Goal: Task Accomplishment & Management: Use online tool/utility

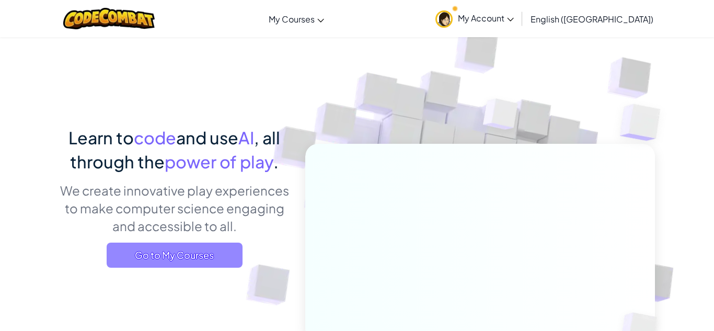
click at [204, 251] on span "Go to My Courses" at bounding box center [175, 255] width 136 height 25
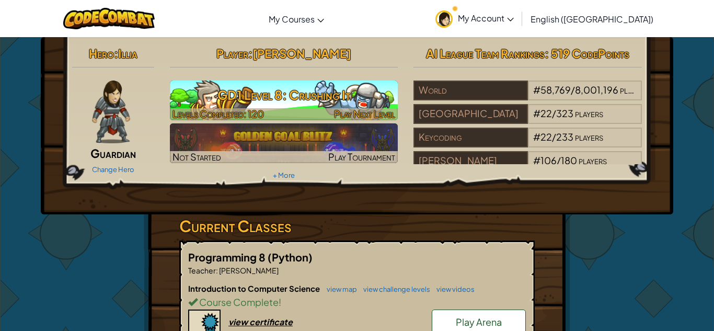
click at [369, 113] on span "Play Next Level" at bounding box center [364, 114] width 61 height 12
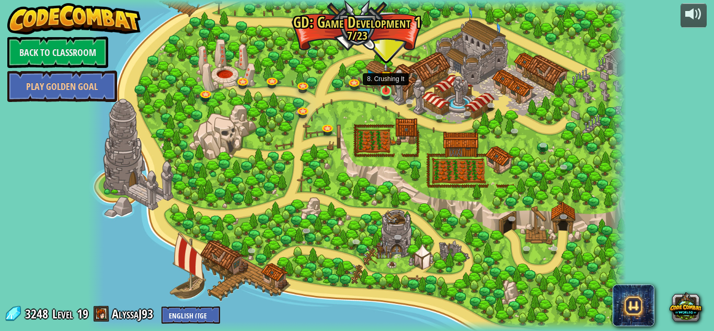
click at [383, 91] on img at bounding box center [386, 77] width 13 height 30
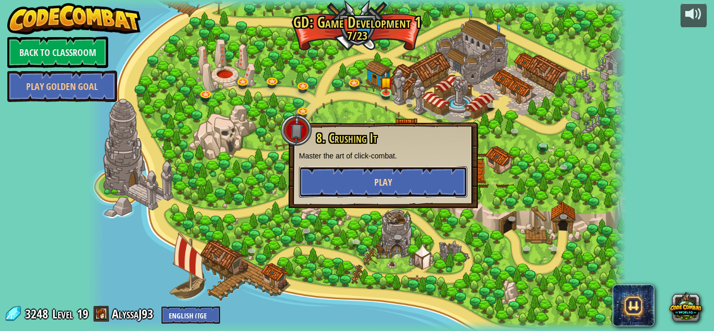
click at [411, 176] on button "Play" at bounding box center [383, 181] width 168 height 31
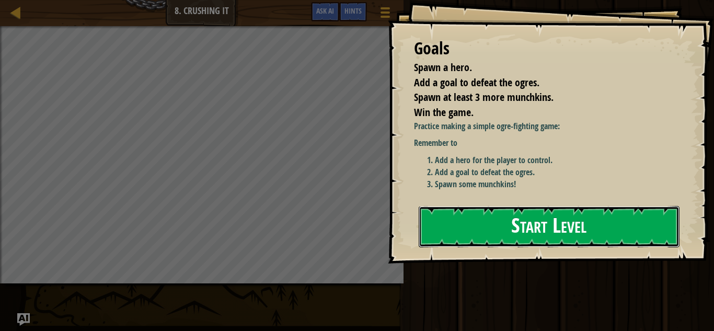
click at [487, 218] on button "Start Level" at bounding box center [549, 226] width 261 height 41
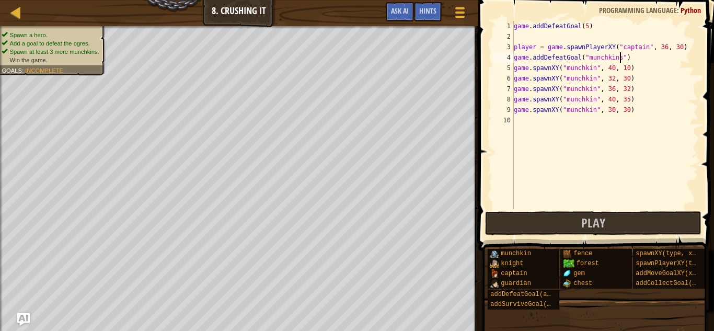
click at [619, 59] on div "game . addDefeatGoal ( 5 ) player = game . spawnPlayerXY ( "captain" , 36 , 30 …" at bounding box center [605, 125] width 187 height 209
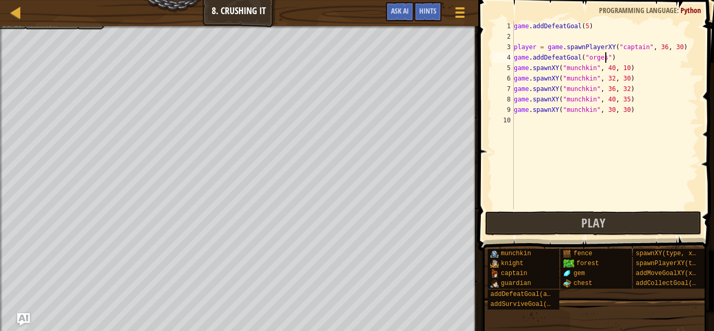
scroll to position [5, 13]
type textarea "game.addDefeatGoal("orges")"
click at [527, 37] on div "game . addDefeatGoal ( 5 ) player = game . spawnPlayerXY ( "captain" , 36 , 30 …" at bounding box center [605, 125] width 187 height 209
click at [20, 16] on div at bounding box center [15, 12] width 13 height 13
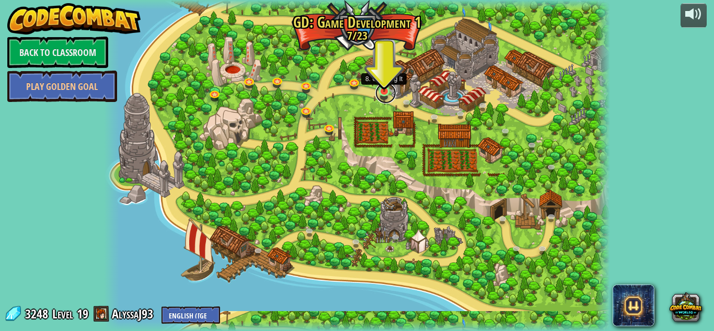
click at [385, 94] on link at bounding box center [385, 93] width 21 height 21
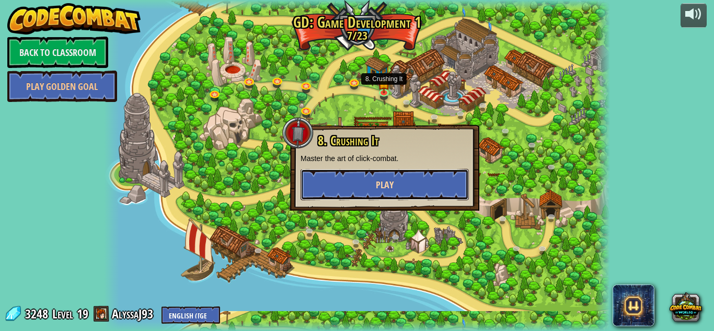
click at [398, 175] on button "Play" at bounding box center [385, 184] width 168 height 31
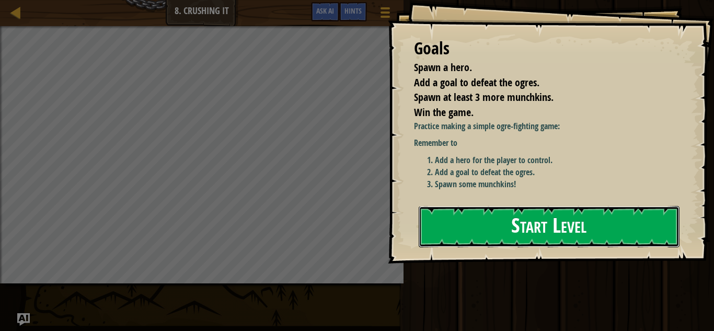
click at [557, 234] on button "Start Level" at bounding box center [549, 226] width 261 height 41
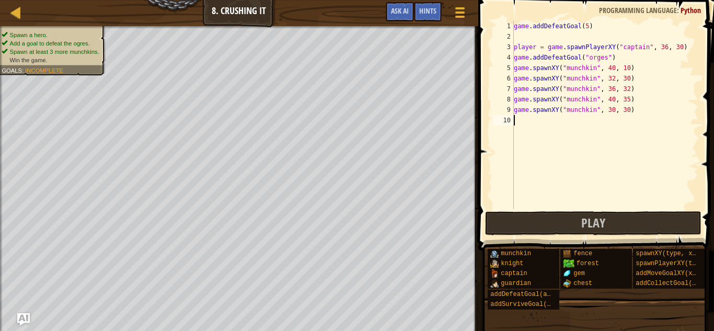
click at [522, 36] on div "game . addDefeatGoal ( 5 ) player = game . spawnPlayerXY ( "captain" , 36 , 30 …" at bounding box center [605, 125] width 187 height 209
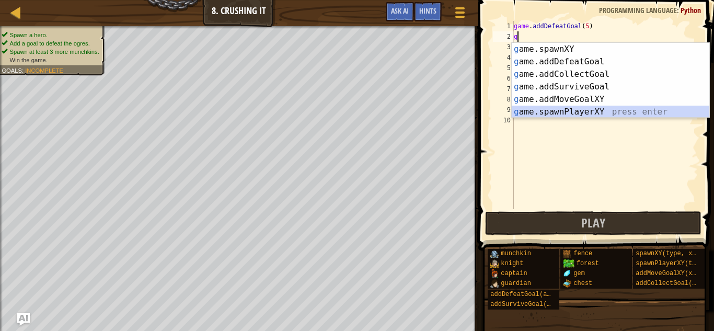
click at [589, 112] on div "g ame.spawnXY press enter g ame.addDefeatGoal press enter g ame.addCollectGoal …" at bounding box center [611, 93] width 198 height 100
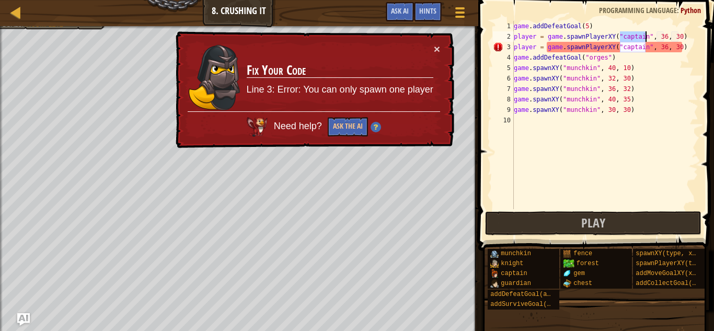
click at [645, 35] on div "game . addDefeatGoal ( 5 ) player = game . spawnPlayerXY ( "captain" , 36 , 30 …" at bounding box center [605, 115] width 187 height 188
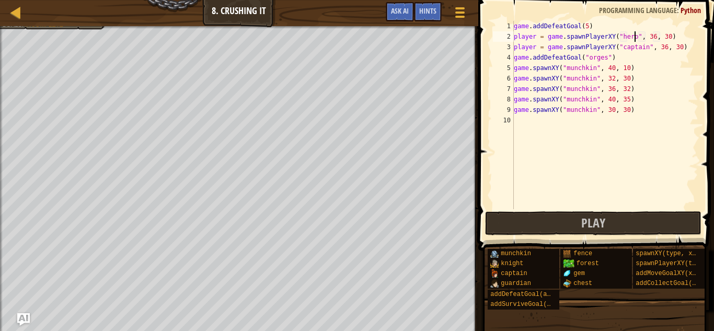
scroll to position [5, 17]
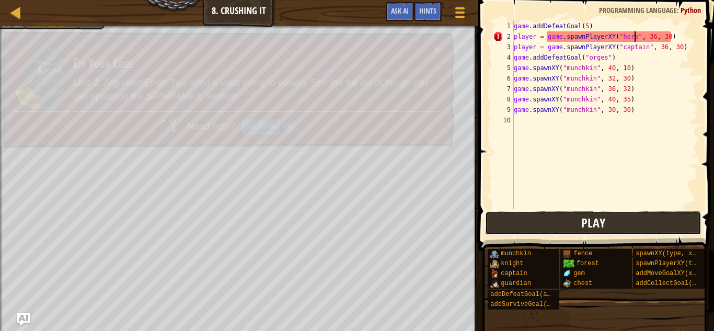
click at [641, 224] on button "Play" at bounding box center [593, 223] width 217 height 24
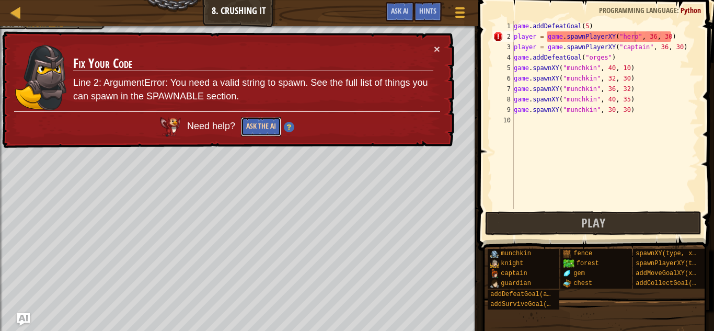
click at [251, 127] on button "Ask the AI" at bounding box center [261, 126] width 40 height 19
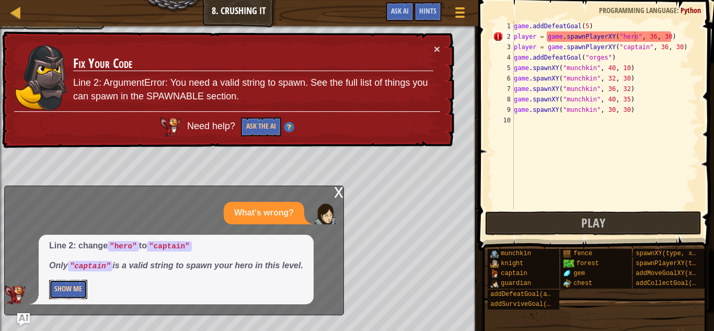
click at [72, 288] on button "Show Me" at bounding box center [68, 289] width 38 height 19
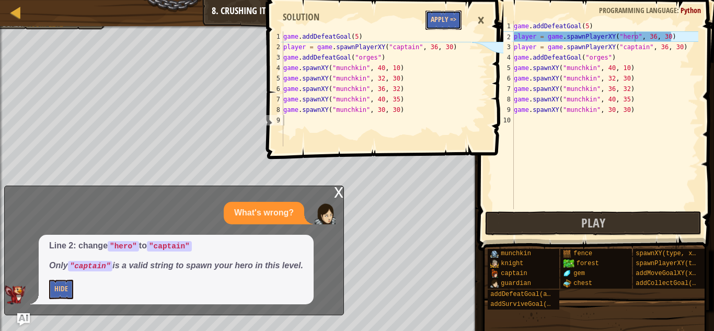
click at [438, 21] on button "Apply =>" at bounding box center [444, 19] width 36 height 19
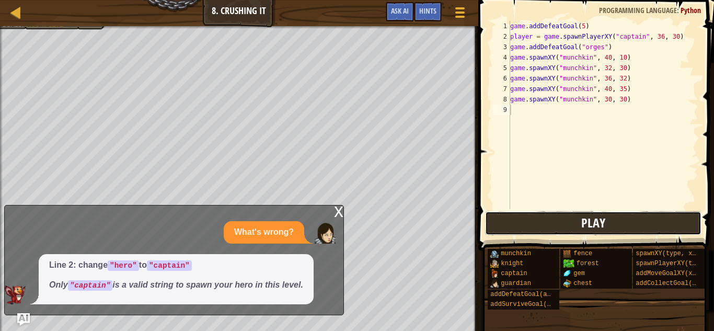
click at [543, 227] on button "Play" at bounding box center [593, 223] width 217 height 24
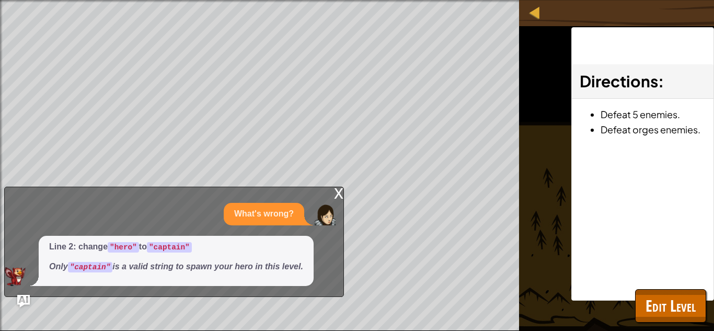
click at [337, 192] on div "x" at bounding box center [338, 192] width 9 height 10
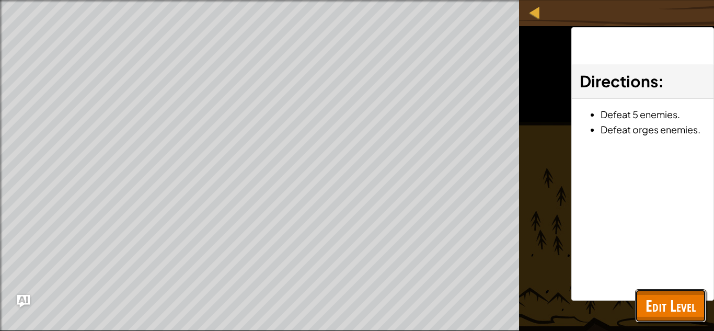
click at [660, 310] on span "Edit Level" at bounding box center [671, 305] width 50 height 21
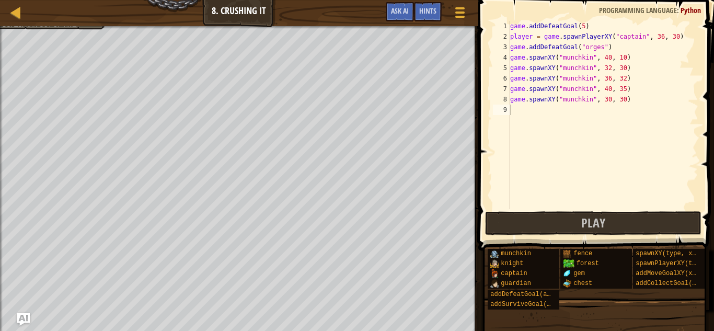
click at [584, 27] on div "game . addDefeatGoal ( 5 ) player = game . spawnPlayerXY ( "captain" , 36 , 30 …" at bounding box center [603, 125] width 190 height 209
click at [627, 224] on button "Play" at bounding box center [593, 223] width 217 height 24
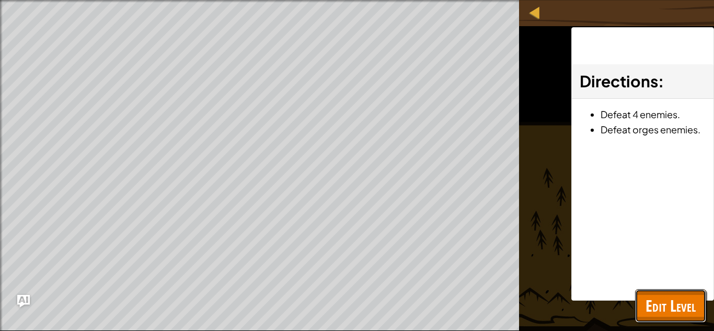
click at [674, 298] on span "Edit Level" at bounding box center [671, 305] width 50 height 21
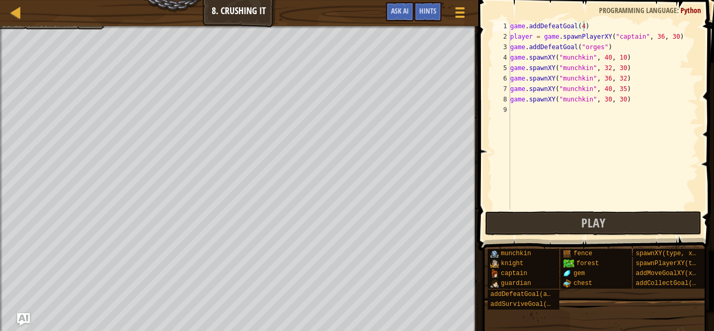
click at [583, 26] on div "game . addDefeatGoal ( 4 ) player = game . spawnPlayerXY ( "captain" , 36 , 30 …" at bounding box center [603, 125] width 190 height 209
click at [665, 220] on button "Play" at bounding box center [593, 223] width 217 height 24
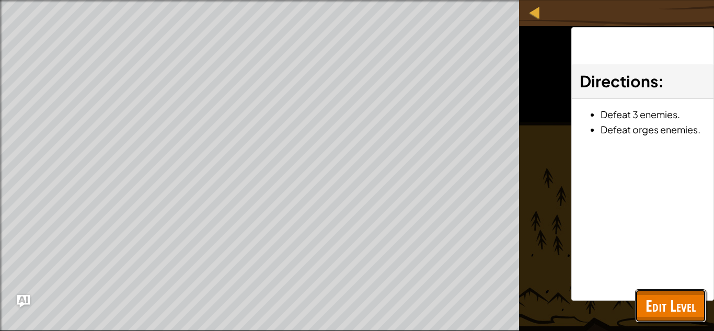
click at [648, 303] on span "Edit Level" at bounding box center [671, 305] width 50 height 21
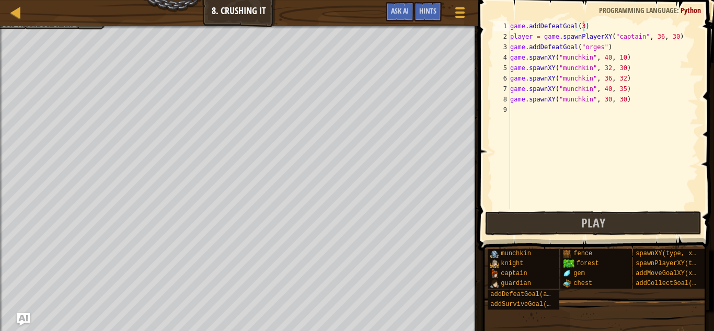
click at [583, 27] on div "game . addDefeatGoal ( 3 ) player = game . spawnPlayerXY ( "captain" , 36 , 30 …" at bounding box center [603, 125] width 190 height 209
click at [634, 219] on button "Play" at bounding box center [593, 223] width 217 height 24
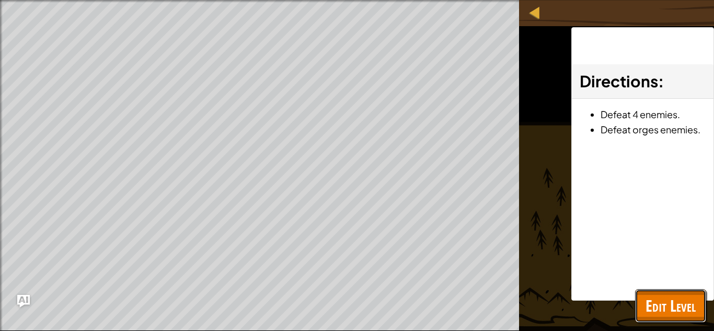
click at [651, 296] on span "Edit Level" at bounding box center [671, 305] width 50 height 21
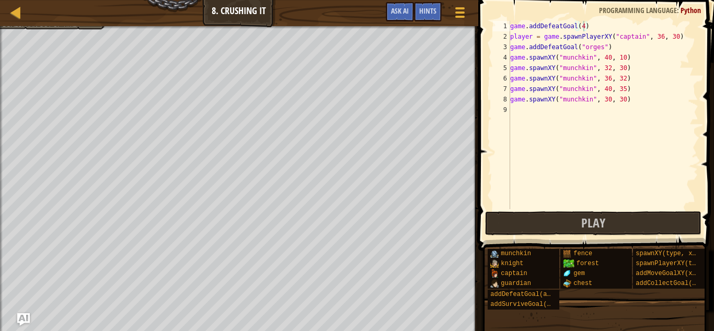
click at [633, 100] on div "game . addDefeatGoal ( 4 ) player = game . spawnPlayerXY ( "captain" , 36 , 30 …" at bounding box center [603, 125] width 190 height 209
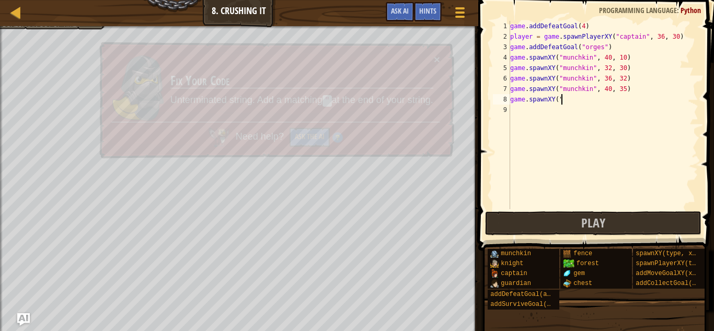
scroll to position [5, 6]
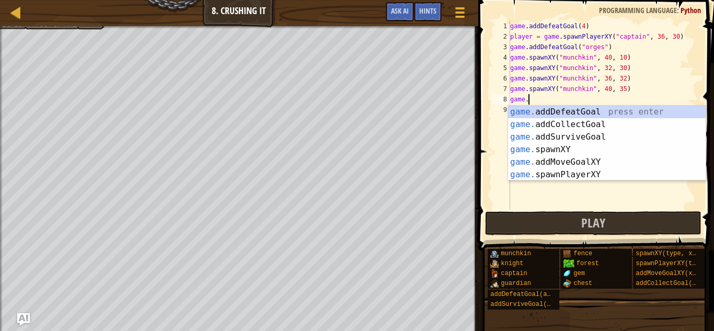
type textarea "g"
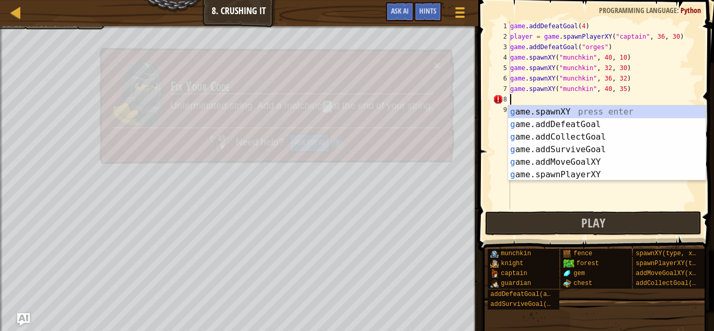
scroll to position [5, 0]
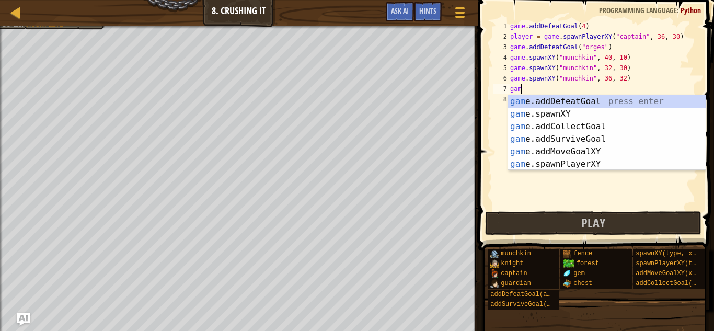
type textarea "g"
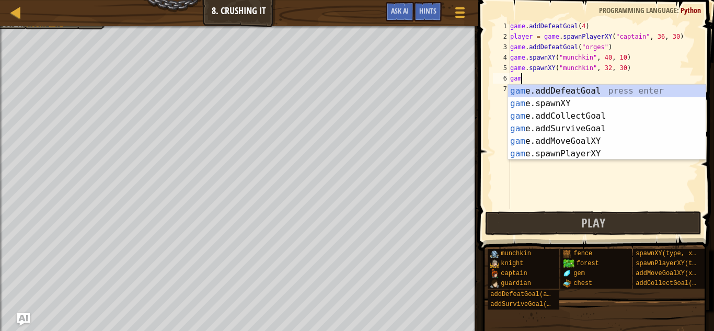
type textarea "g"
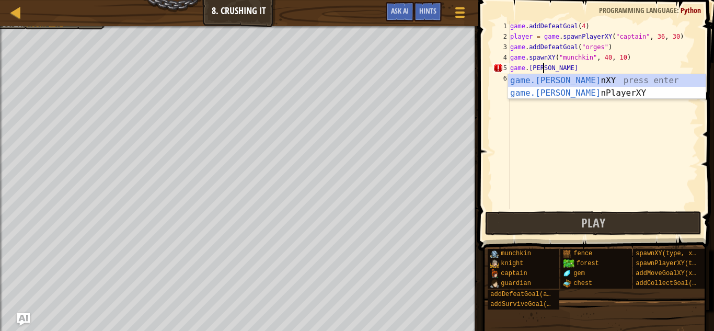
type textarea "g"
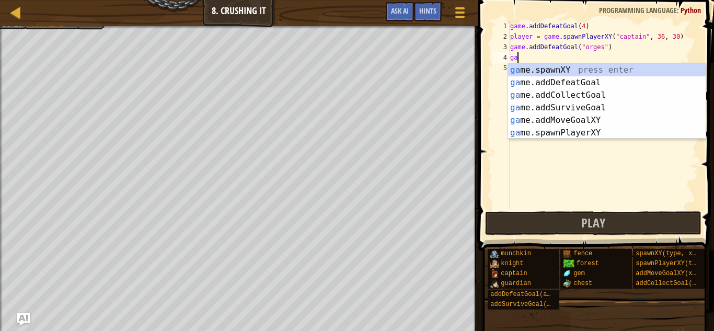
type textarea "g"
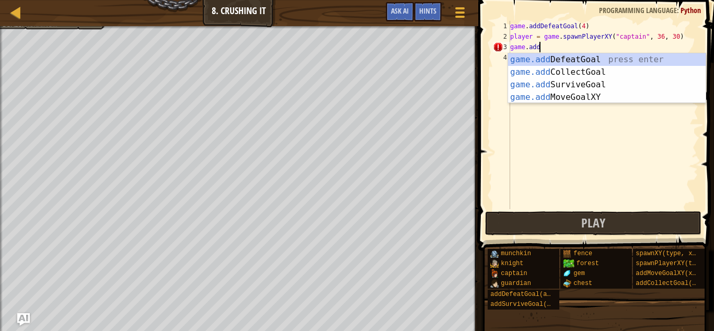
type textarea "g"
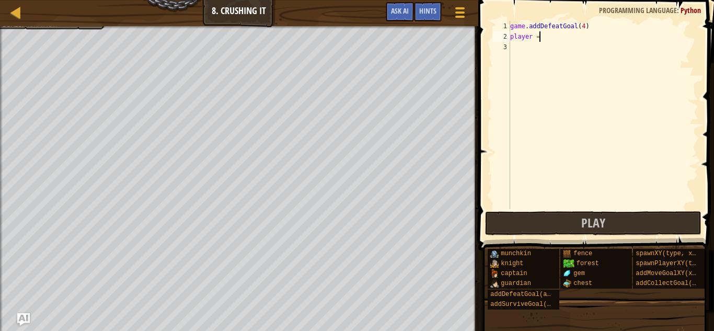
type textarea "p"
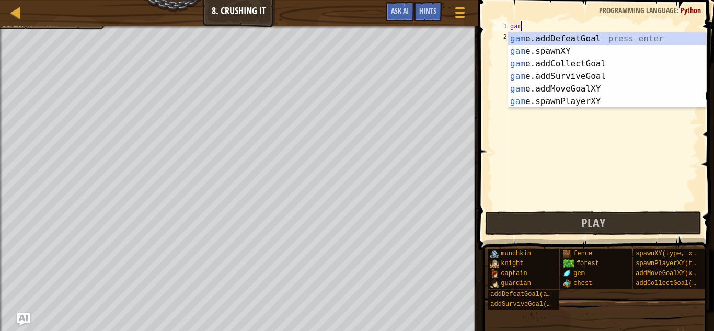
type textarea "g"
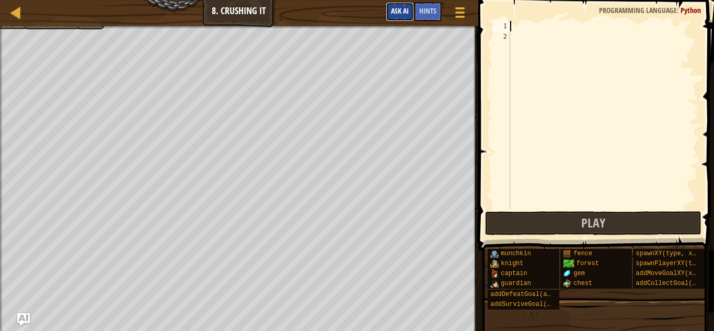
click at [402, 13] on span "Ask AI" at bounding box center [400, 11] width 18 height 10
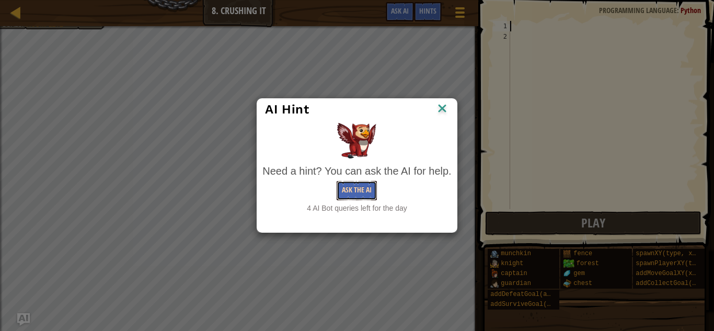
click at [360, 192] on button "Ask the AI" at bounding box center [357, 190] width 40 height 19
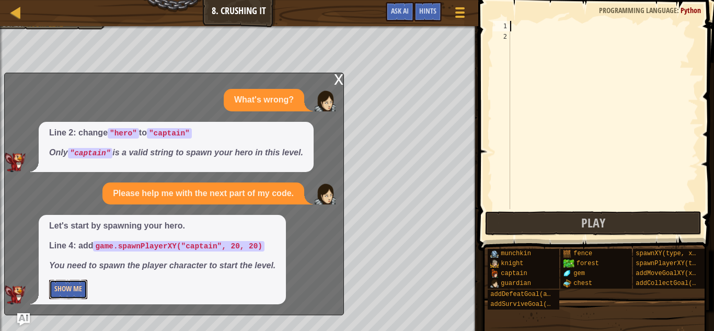
click at [72, 288] on button "Show Me" at bounding box center [68, 289] width 38 height 19
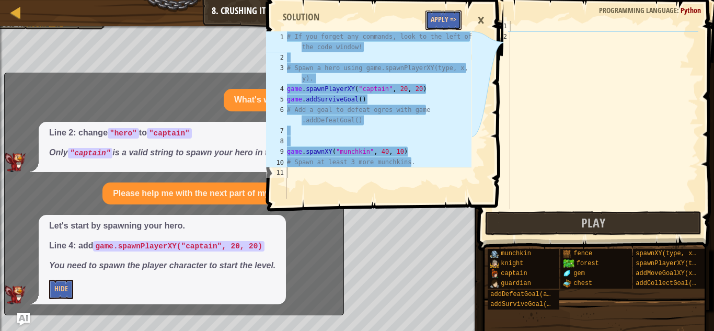
click at [439, 15] on button "Apply =>" at bounding box center [444, 19] width 36 height 19
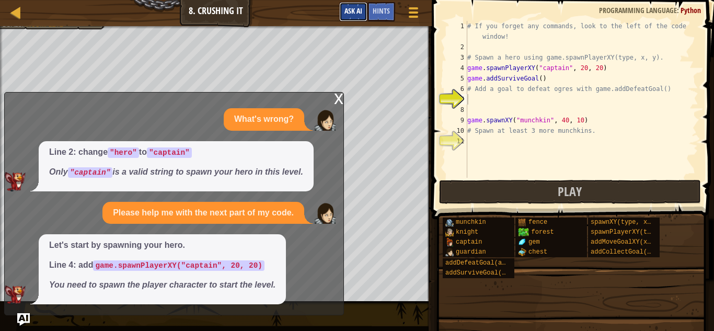
click at [359, 11] on span "Ask AI" at bounding box center [354, 11] width 18 height 10
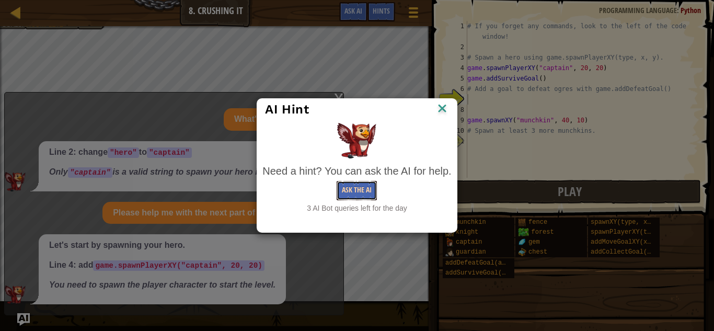
click at [368, 193] on button "Ask the AI" at bounding box center [357, 190] width 40 height 19
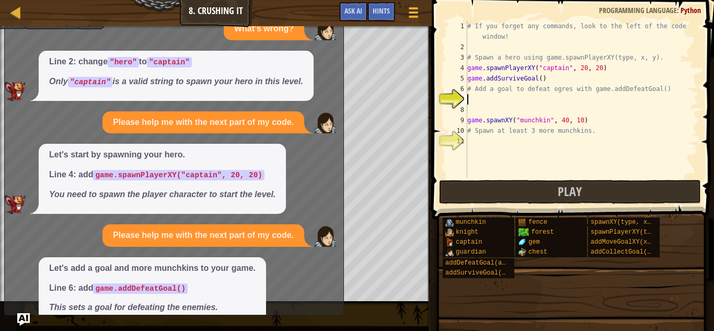
scroll to position [43, 0]
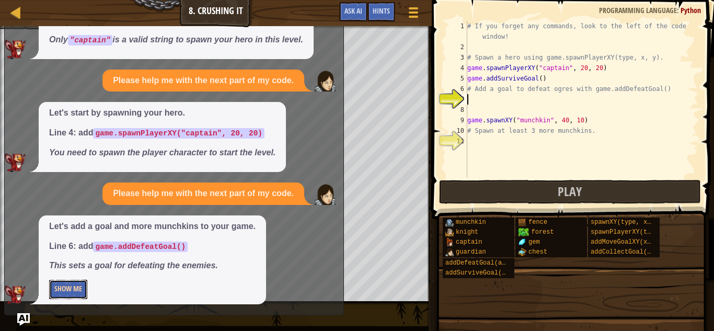
click at [73, 287] on button "Show Me" at bounding box center [68, 289] width 38 height 19
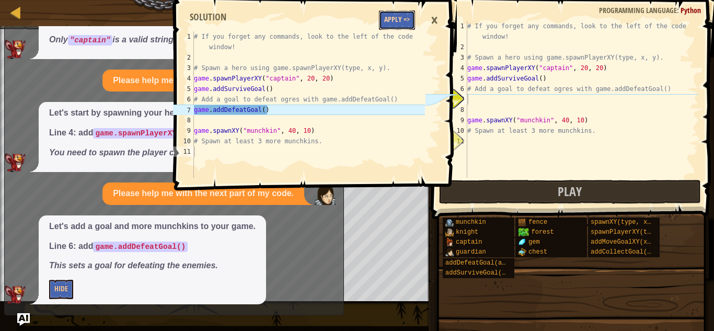
click at [393, 19] on button "Apply =>" at bounding box center [397, 19] width 36 height 19
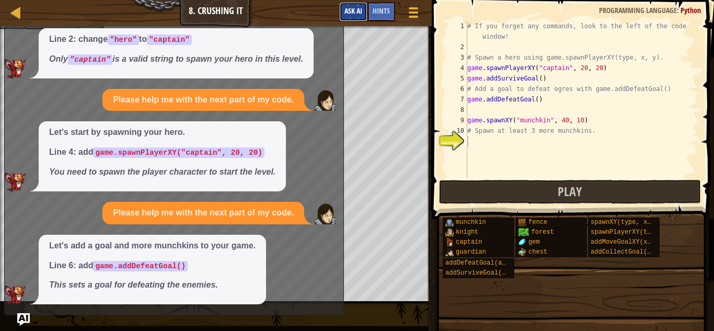
click at [361, 13] on span "Ask AI" at bounding box center [354, 11] width 18 height 10
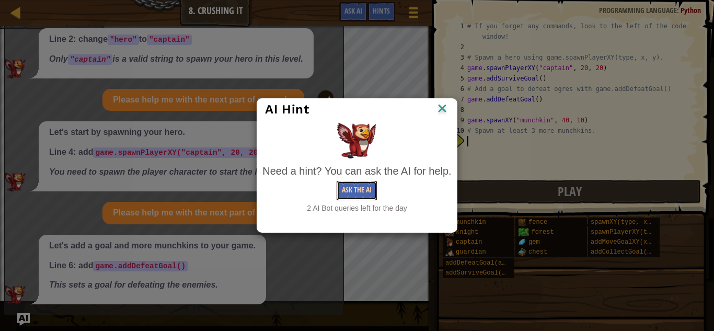
click at [365, 188] on button "Ask the AI" at bounding box center [357, 190] width 40 height 19
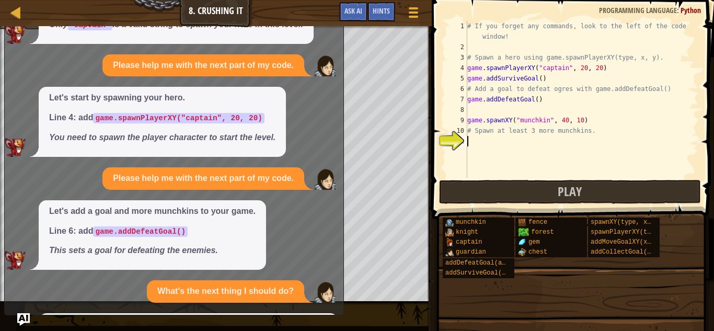
scroll to position [162, 0]
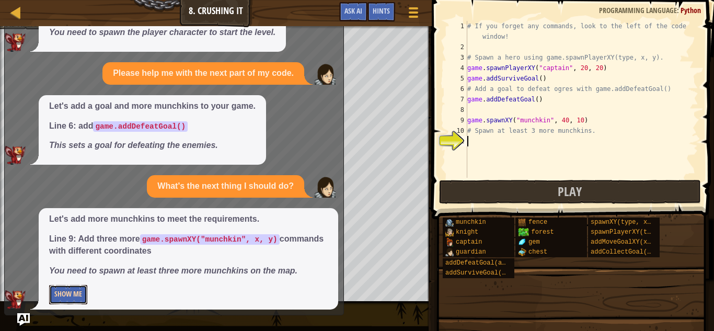
click at [60, 299] on button "Show Me" at bounding box center [68, 294] width 38 height 19
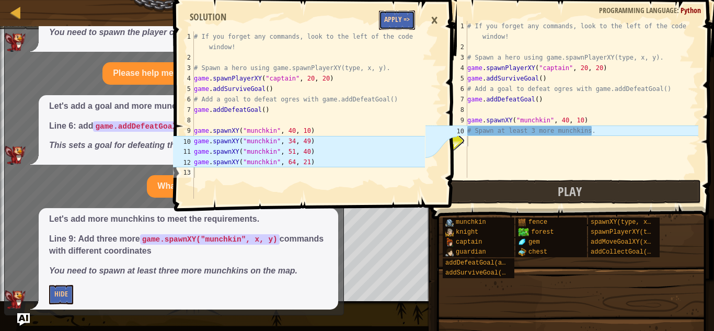
click at [395, 20] on button "Apply =>" at bounding box center [397, 19] width 36 height 19
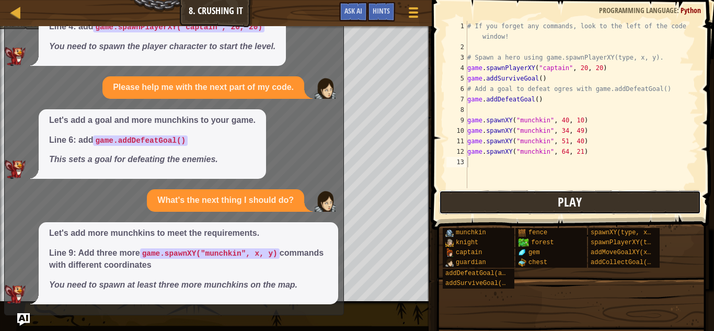
click at [520, 203] on button "Play" at bounding box center [570, 202] width 262 height 24
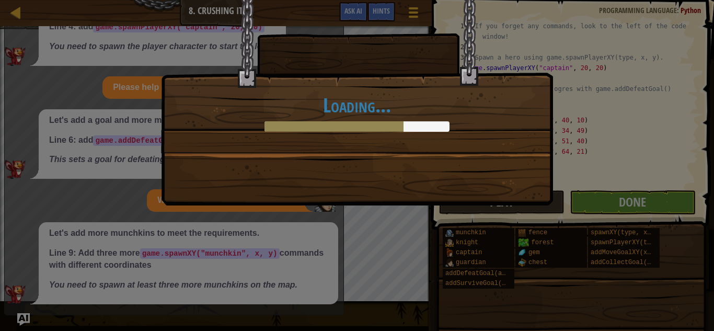
click at [636, 203] on div "Loading..." at bounding box center [357, 165] width 714 height 331
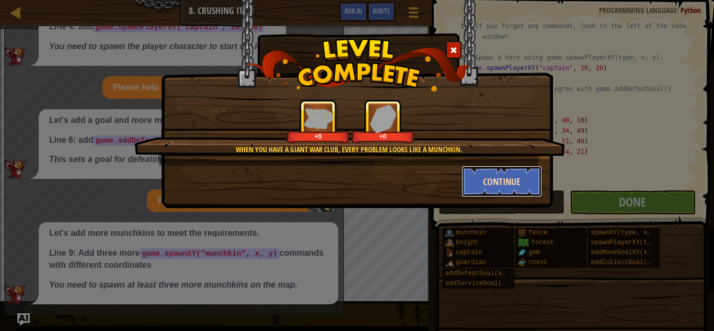
click at [518, 176] on button "Continue" at bounding box center [502, 181] width 81 height 31
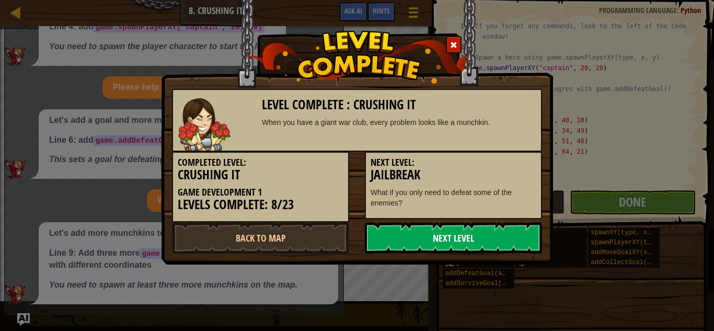
click at [440, 234] on link "Next Level" at bounding box center [453, 237] width 177 height 31
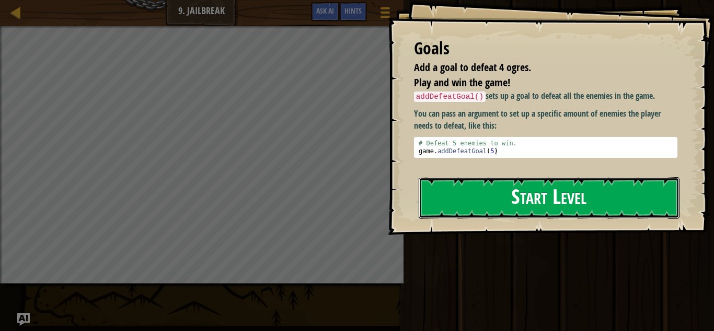
click at [514, 185] on button "Start Level" at bounding box center [549, 197] width 261 height 41
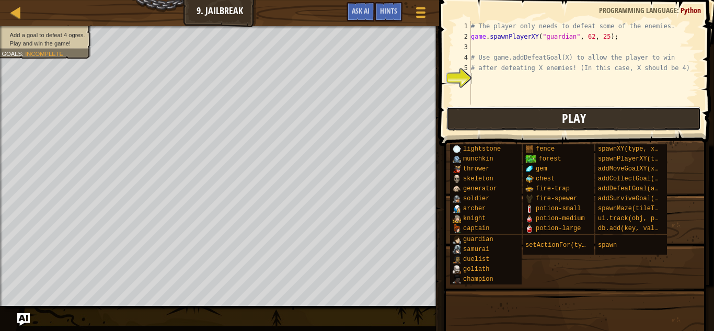
click at [509, 112] on button "Play" at bounding box center [573, 119] width 255 height 24
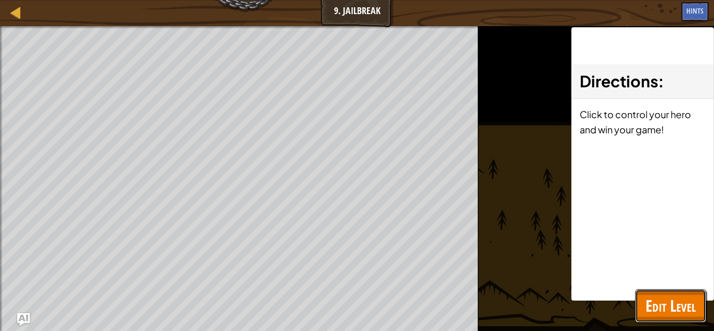
click at [685, 303] on span "Edit Level" at bounding box center [671, 305] width 50 height 21
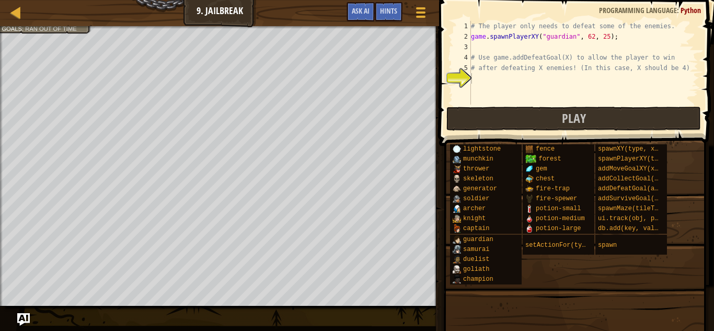
click at [531, 84] on div "# The player only needs to defeat some of the enemies. game . spawnPlayerXY ( "…" at bounding box center [584, 73] width 230 height 105
type textarea "g"
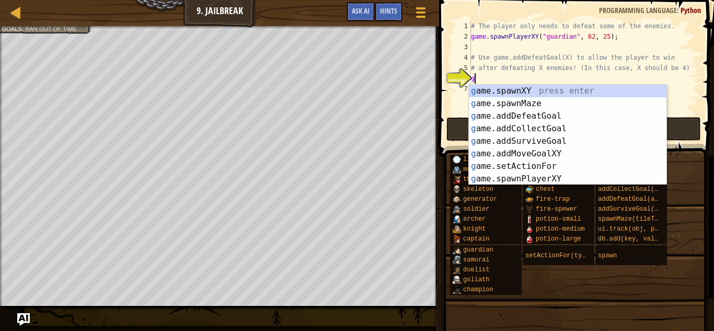
scroll to position [5, 0]
click at [521, 118] on div "g ame.spawnXY press enter g ame.spawnMaze press enter g ame.addDefeatGoal press…" at bounding box center [568, 147] width 198 height 125
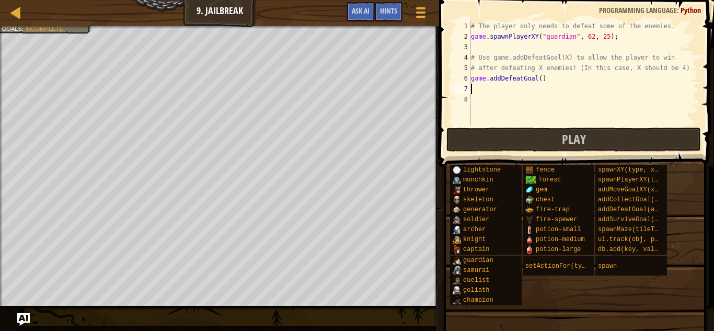
click at [541, 78] on div "# The player only needs to defeat some of the enemies. game . spawnPlayerXY ( "…" at bounding box center [584, 83] width 230 height 125
type textarea "game.addDefeatGoal(10)"
click at [505, 87] on div "# The player only needs to defeat some of the enemies. game . spawnPlayerXY ( "…" at bounding box center [584, 83] width 230 height 125
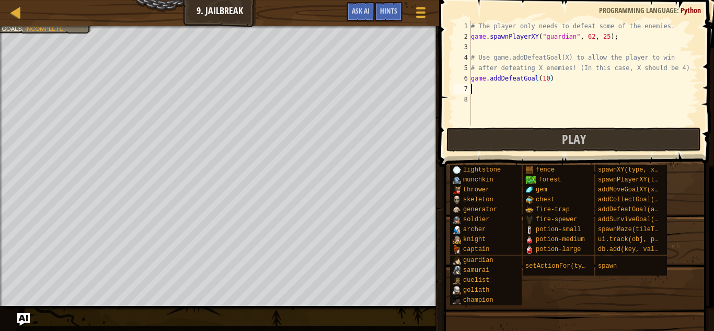
scroll to position [5, 0]
click at [580, 144] on span "Play" at bounding box center [574, 139] width 24 height 17
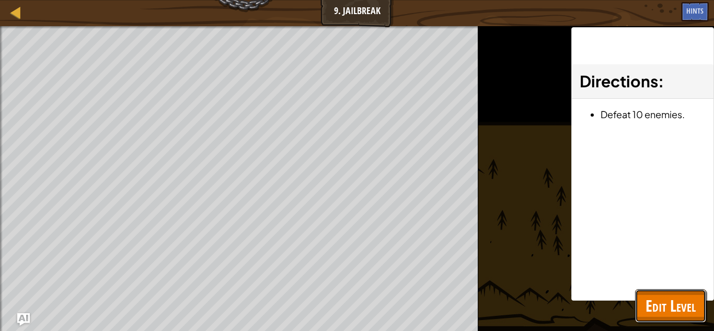
click at [669, 309] on span "Edit Level" at bounding box center [671, 305] width 50 height 21
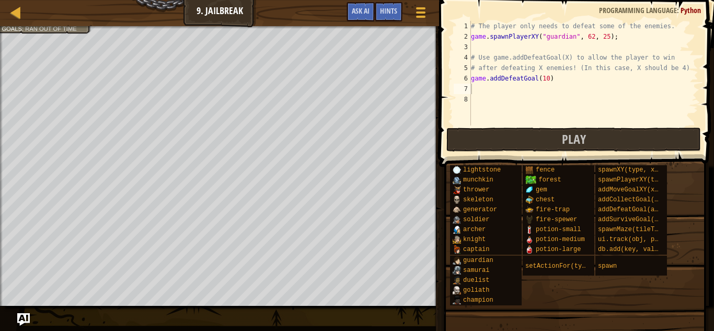
click at [483, 89] on div "# The player only needs to defeat some of the enemies. game . spawnPlayerXY ( "…" at bounding box center [584, 83] width 230 height 125
type textarea "h"
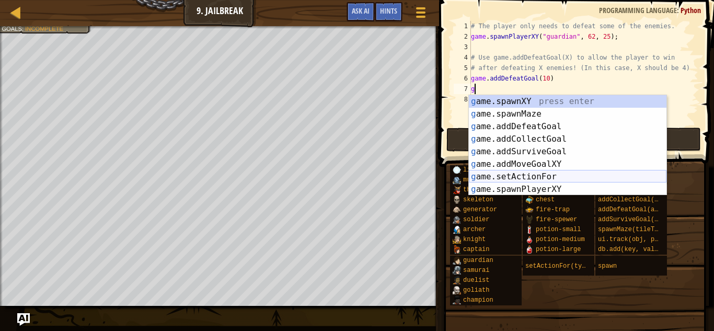
click at [529, 175] on div "g ame.spawnXY press enter g ame.spawnMaze press enter g ame.addDefeatGoal press…" at bounding box center [568, 157] width 198 height 125
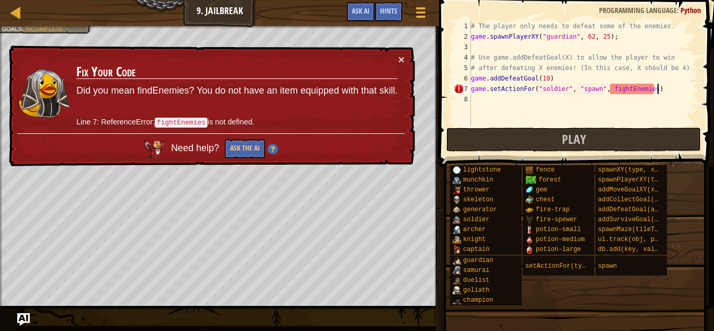
click at [675, 89] on div "# The player only needs to defeat some of the enemies. game . spawnPlayerXY ( "…" at bounding box center [584, 83] width 230 height 125
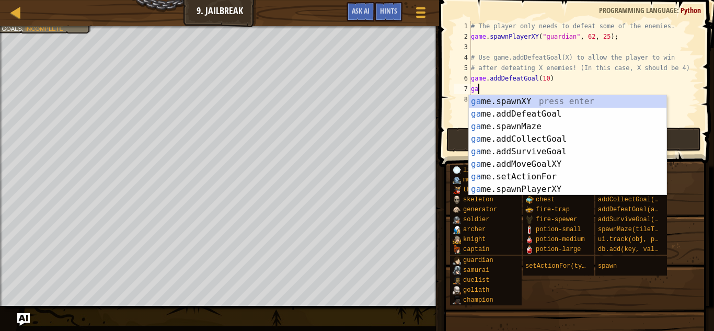
type textarea "g"
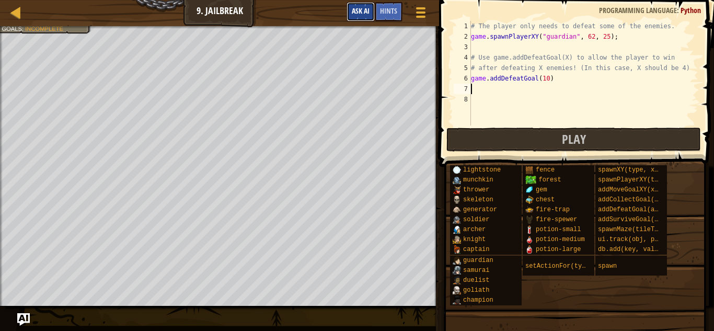
click at [361, 11] on span "Ask AI" at bounding box center [361, 11] width 18 height 10
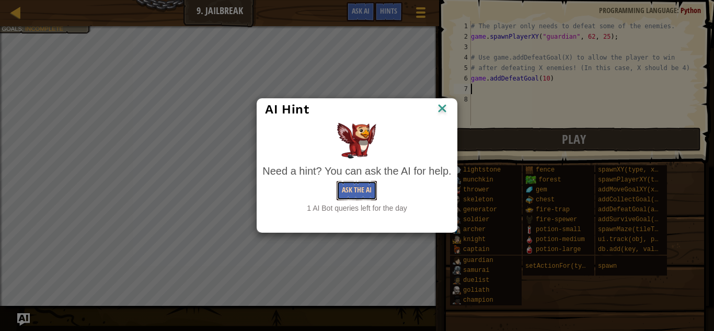
click at [365, 184] on button "Ask the AI" at bounding box center [357, 190] width 40 height 19
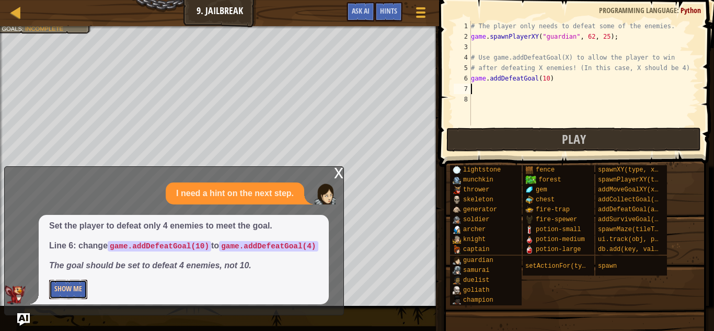
click at [71, 286] on button "Show Me" at bounding box center [68, 289] width 38 height 19
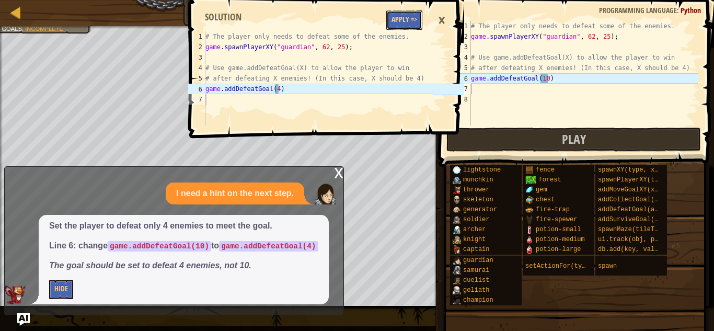
click at [411, 18] on button "Apply =>" at bounding box center [404, 19] width 36 height 19
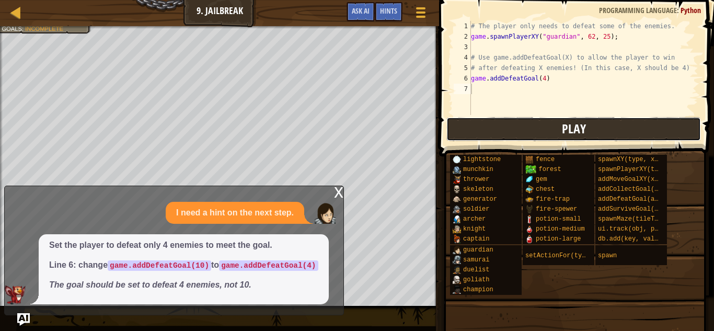
click at [474, 130] on button "Play" at bounding box center [573, 129] width 255 height 24
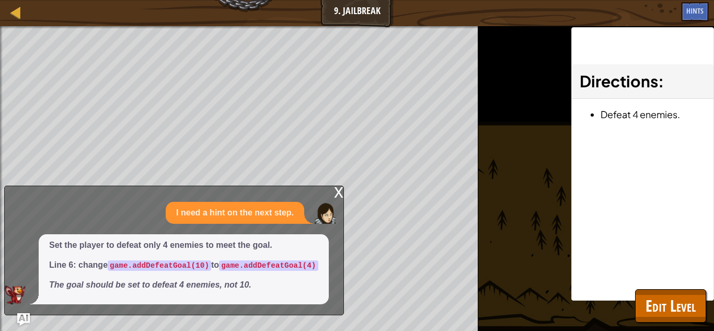
click at [339, 186] on div "x" at bounding box center [338, 191] width 9 height 10
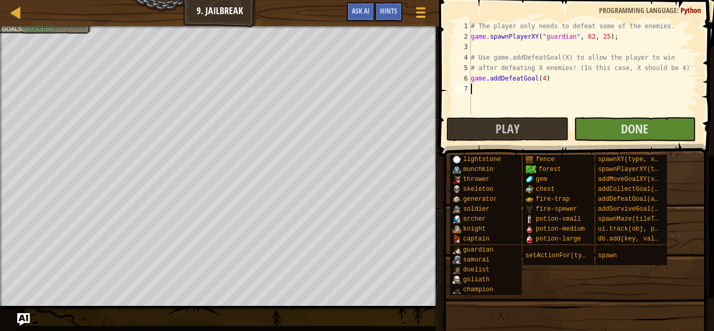
click at [297, 0] on body "Map Game Development 1 9. Jailbreak Game Menu Done Hints Ask AI 1 2 3 4 5 6 7 #…" at bounding box center [357, 0] width 714 height 0
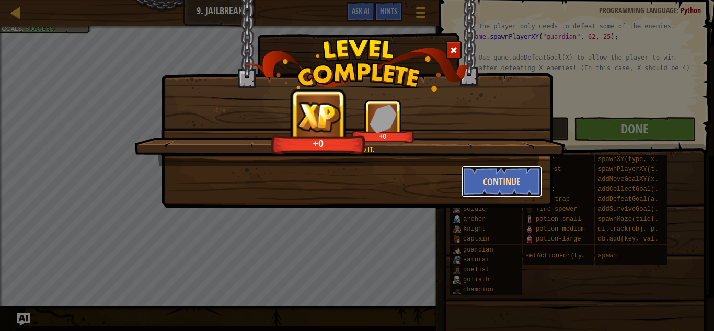
click at [509, 177] on button "Continue" at bounding box center [502, 181] width 81 height 31
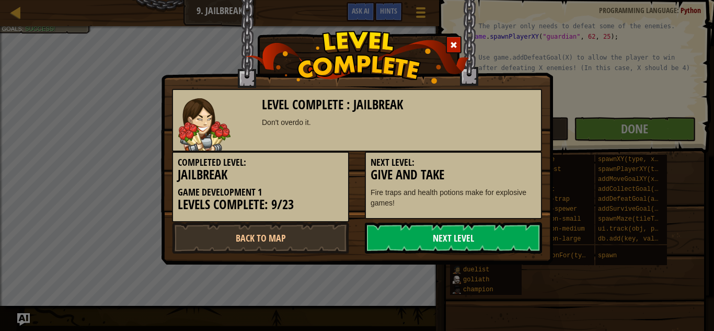
click at [500, 239] on link "Next Level" at bounding box center [453, 237] width 177 height 31
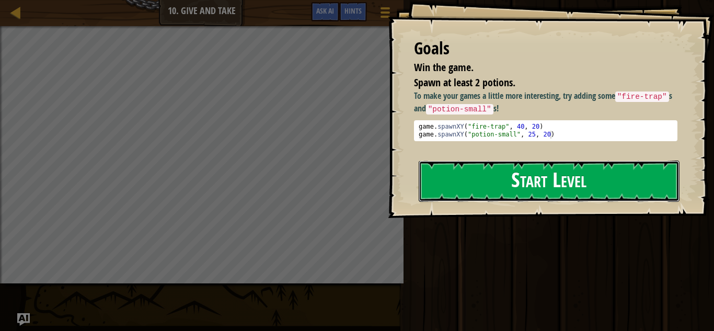
click at [522, 190] on button "Start Level" at bounding box center [549, 180] width 261 height 41
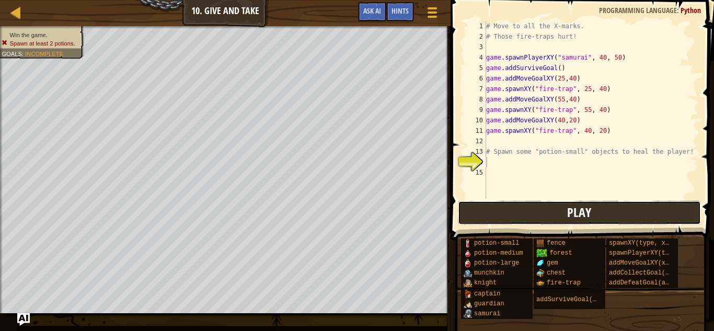
click at [542, 177] on div "1 2 3 4 5 6 7 8 9 10 11 12 13 14 15 # Move to all the X-marks. # Those fire-tra…" at bounding box center [581, 140] width 267 height 271
click at [543, 211] on button "Play" at bounding box center [580, 213] width 244 height 24
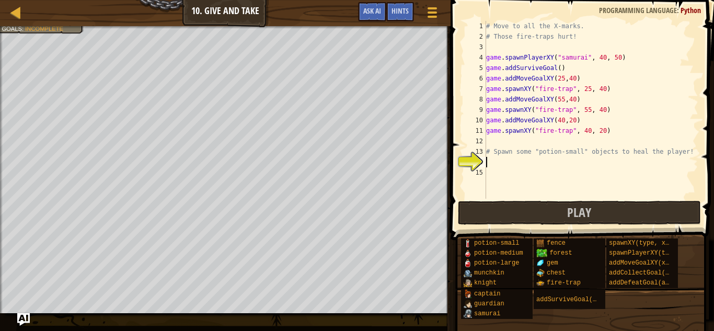
click at [528, 165] on div "# Move to all the X-marks. # Those fire-traps hurt! game . spawnPlayerXY ( "sam…" at bounding box center [591, 120] width 214 height 199
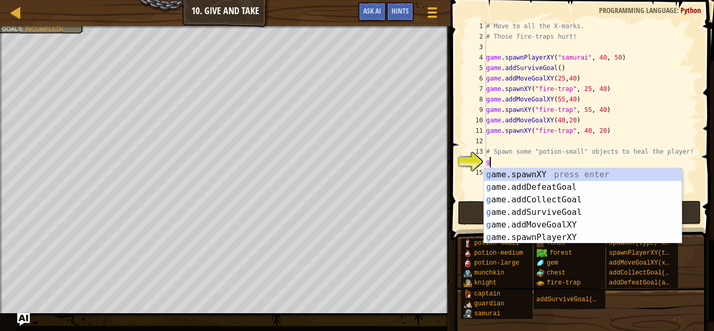
scroll to position [5, 0]
click at [579, 175] on div "g ame.spawnXY press enter g ame.addDefeatGoal press enter g ame.addCollectGoal …" at bounding box center [583, 218] width 198 height 100
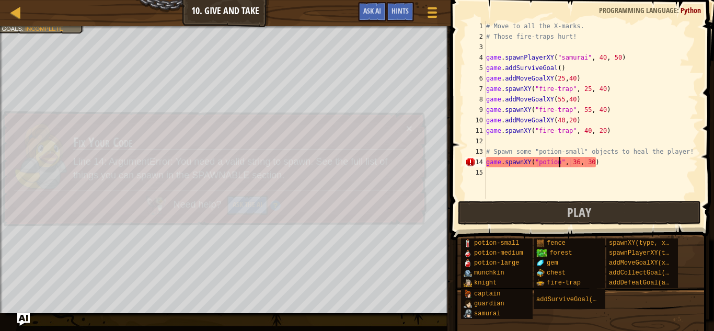
scroll to position [5, 11]
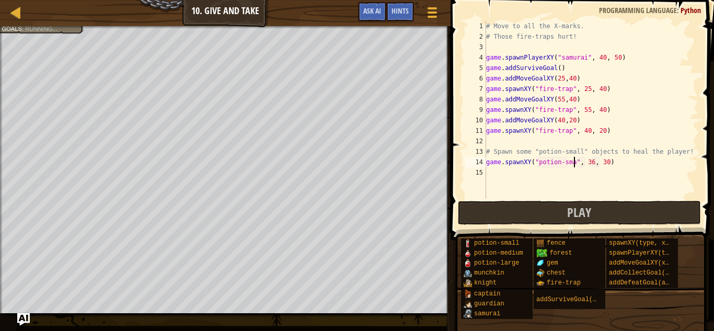
type textarea "game.spawnXY("potion-small", 36, 30)"
click at [624, 163] on div "# Move to all the X-marks. # Those fire-traps hurt! game . spawnPlayerXY ( "sam…" at bounding box center [591, 120] width 214 height 199
click at [570, 173] on div "# Move to all the X-marks. # Those fire-traps hurt! game . spawnPlayerXY ( "sam…" at bounding box center [591, 120] width 214 height 199
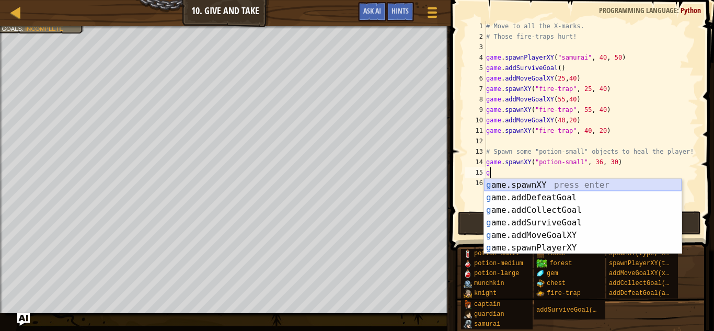
click at [578, 185] on div "g ame.spawnXY press enter g ame.addDefeatGoal press enter g ame.addCollectGoal …" at bounding box center [583, 229] width 198 height 100
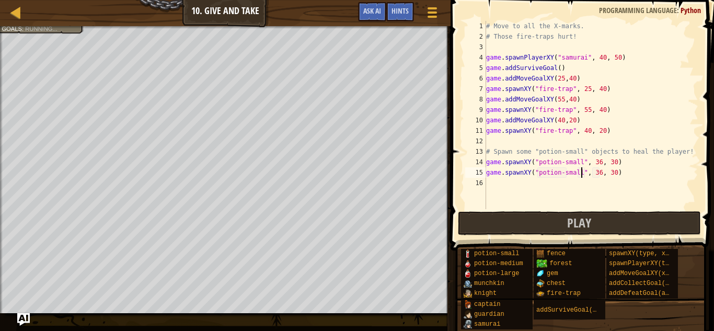
scroll to position [5, 14]
click at [600, 172] on div "# Move to all the X-marks. # Those fire-traps hurt! game . spawnPlayerXY ( "sam…" at bounding box center [591, 125] width 214 height 209
type textarea "game.spawnXY("potion-small", 41, 30)"
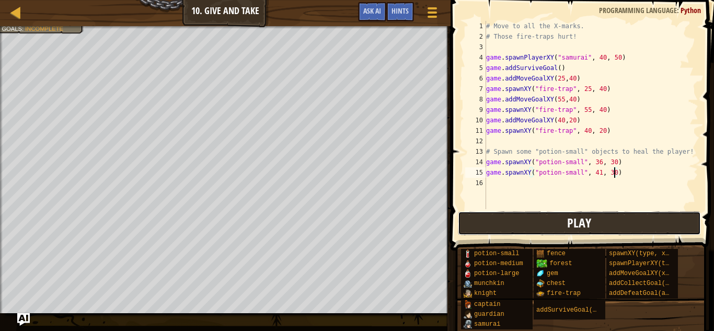
click at [602, 221] on button "Play" at bounding box center [580, 223] width 244 height 24
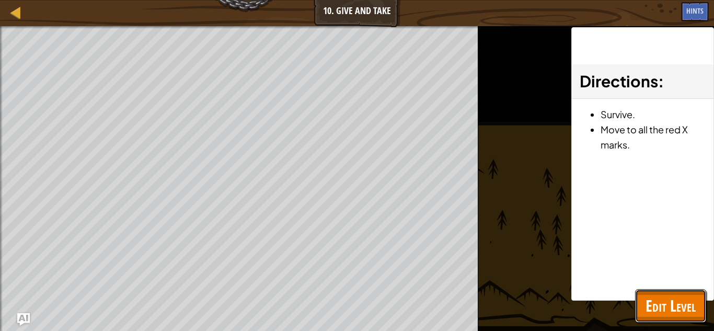
click at [666, 296] on span "Edit Level" at bounding box center [671, 305] width 50 height 21
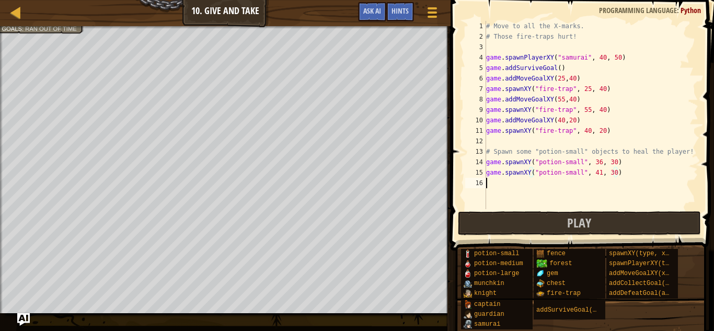
click at [573, 190] on div "# Move to all the X-marks. # Those fire-traps hurt! game . spawnPlayerXY ( "sam…" at bounding box center [591, 125] width 214 height 209
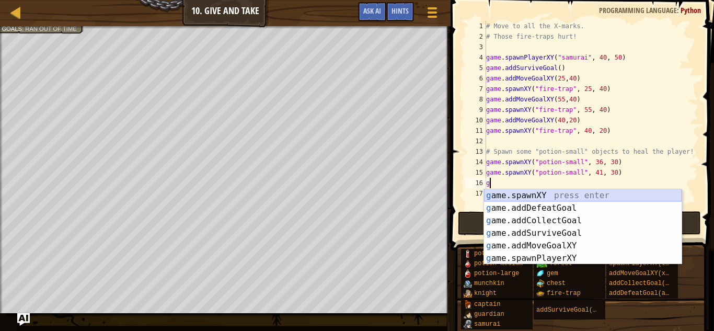
click at [554, 194] on div "g ame.spawnXY press enter g ame.addDefeatGoal press enter g ame.addCollectGoal …" at bounding box center [583, 239] width 198 height 100
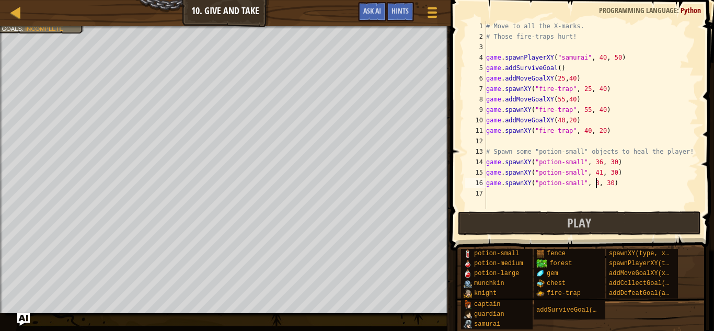
scroll to position [5, 16]
click at [616, 184] on div "# Move to all the X-marks. # Those fire-traps hurt! game . spawnPlayerXY ( "sam…" at bounding box center [591, 125] width 214 height 209
type textarea "game.spawnXY("potion-small", 32, 48)"
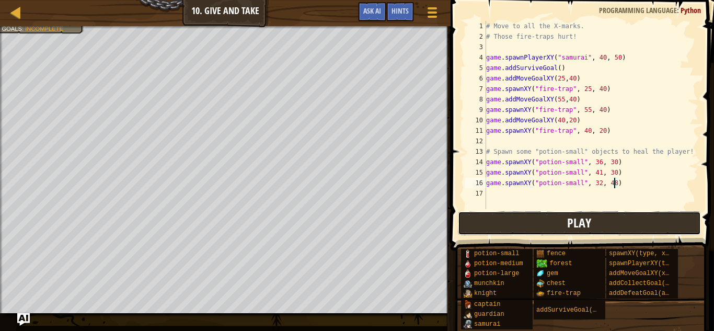
click at [637, 222] on button "Play" at bounding box center [580, 223] width 244 height 24
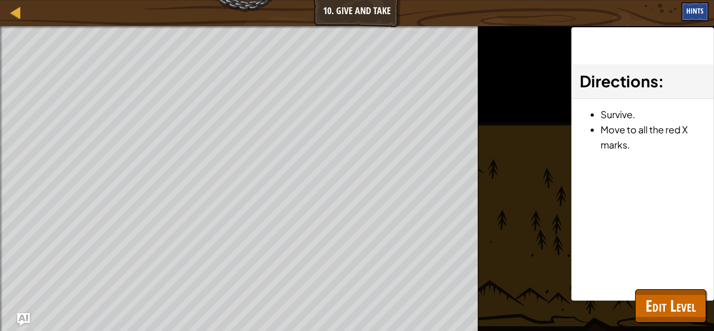
click at [703, 16] on div "Hints" at bounding box center [695, 11] width 28 height 19
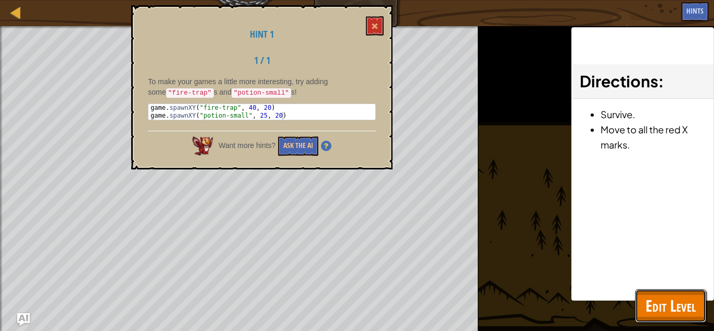
click at [682, 311] on span "Edit Level" at bounding box center [671, 305] width 50 height 21
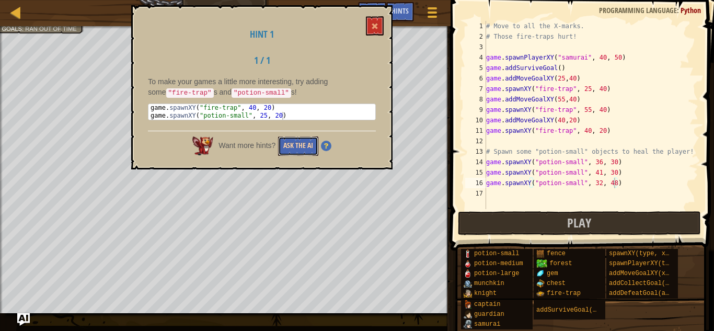
click at [302, 142] on button "Ask the AI" at bounding box center [298, 145] width 40 height 19
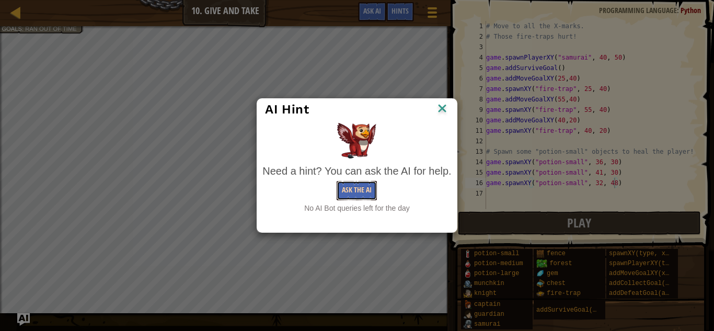
click at [349, 187] on button "Ask the AI" at bounding box center [357, 190] width 40 height 19
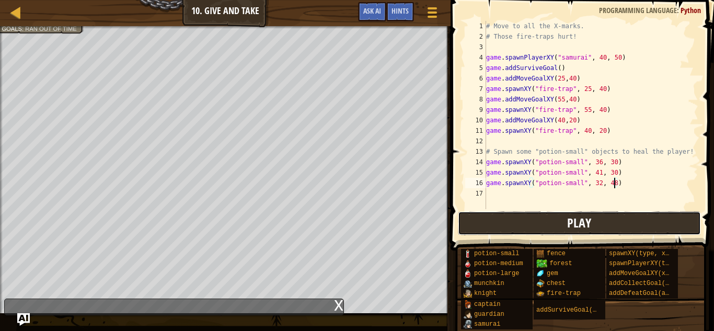
click at [502, 220] on button "Play" at bounding box center [580, 223] width 244 height 24
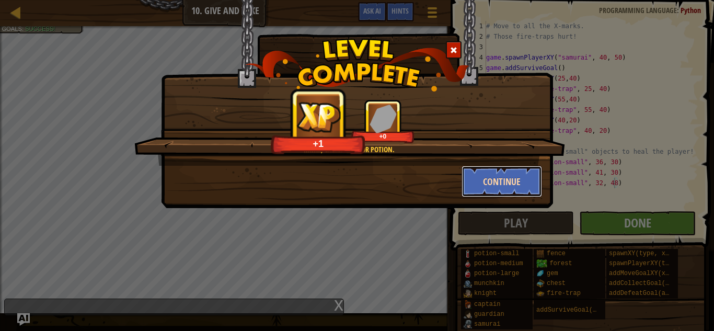
click at [510, 193] on button "Continue" at bounding box center [502, 181] width 81 height 31
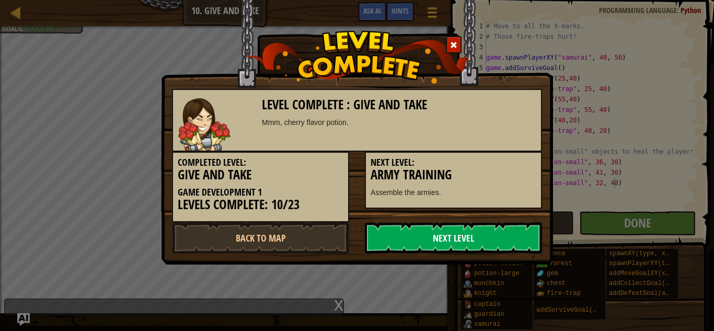
click at [504, 237] on link "Next Level" at bounding box center [453, 237] width 177 height 31
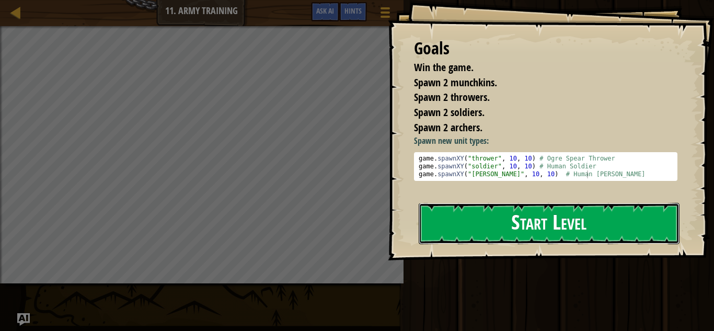
click at [595, 224] on button "Start Level" at bounding box center [549, 223] width 261 height 41
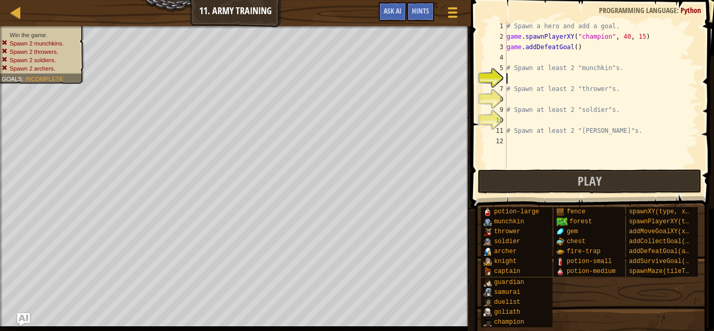
click at [565, 81] on div "# Spawn a hero and add a goal. game . spawnPlayerXY ( "champion" , 40 , 15 ) ga…" at bounding box center [601, 104] width 194 height 167
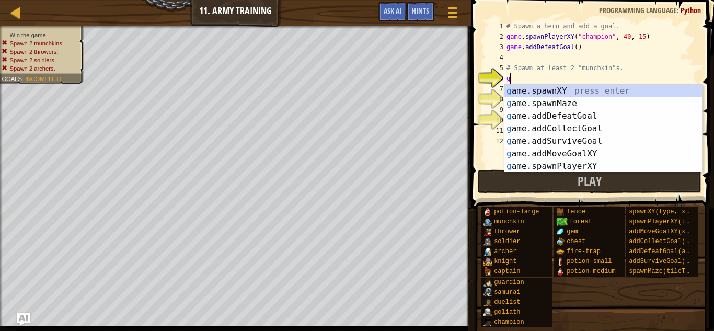
scroll to position [5, 0]
click at [588, 166] on div "g ame.spawnXY press enter g ame.spawnMaze press enter g ame.addDefeatGoal press…" at bounding box center [603, 141] width 198 height 113
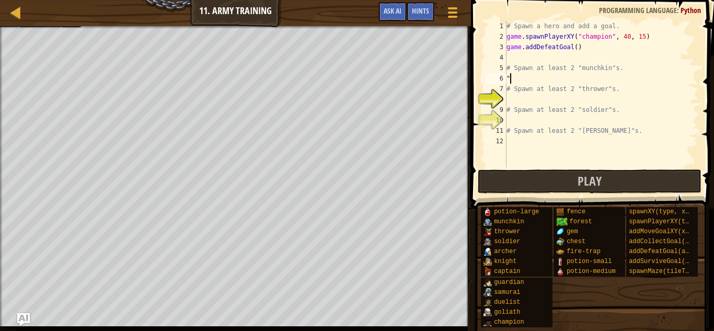
type textarea """
type textarea "# Spawn at least 2 "munchkin"s."
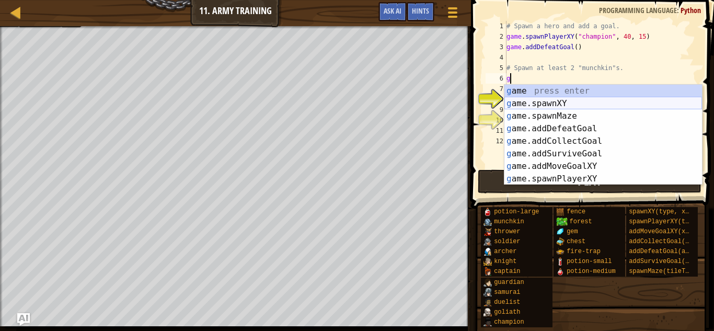
click at [561, 105] on div "g ame press enter g ame.spawnXY press enter g ame.spawnMaze press enter g ame.a…" at bounding box center [603, 147] width 198 height 125
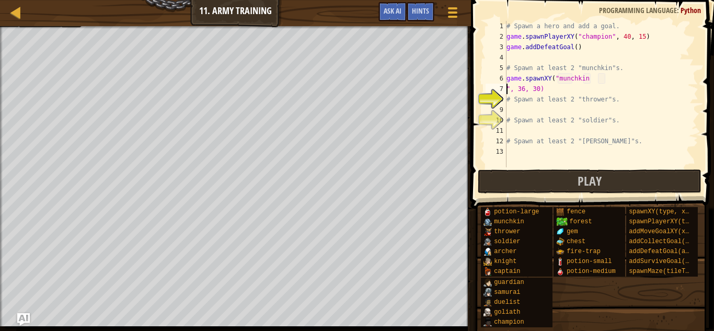
scroll to position [5, 5]
type textarea "game.spawnXY("munchkin", 36, 30)"
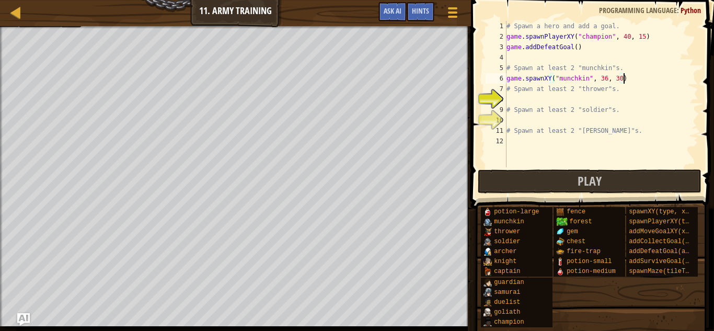
scroll to position [5, 0]
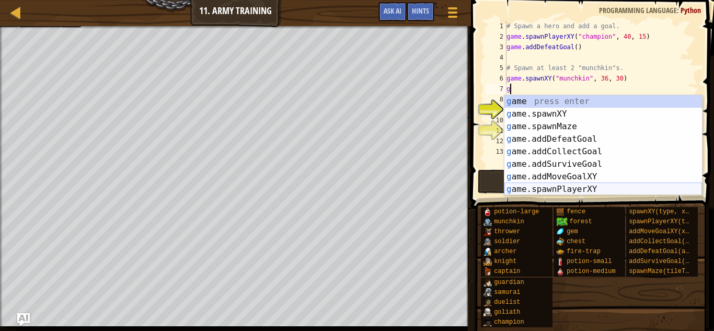
click at [560, 187] on div "g ame press enter g ame.spawnXY press enter g ame.spawnMaze press enter g ame.a…" at bounding box center [603, 157] width 198 height 125
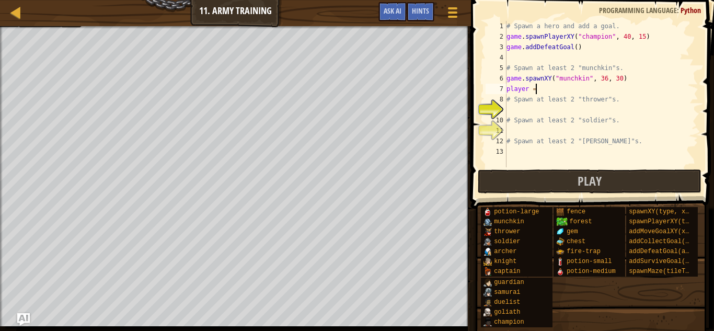
type textarea "p"
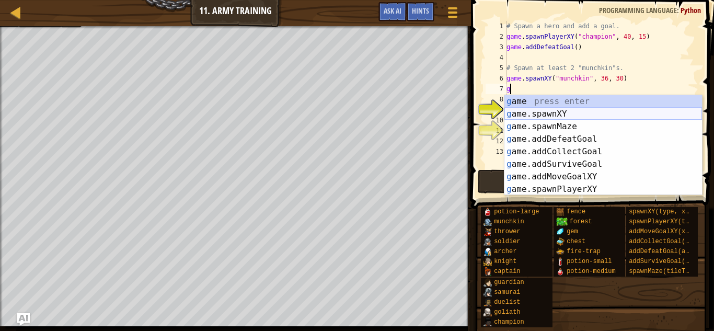
click at [560, 111] on div "g ame press enter g ame.spawnXY press enter g ame.spawnMaze press enter g ame.a…" at bounding box center [603, 157] width 198 height 125
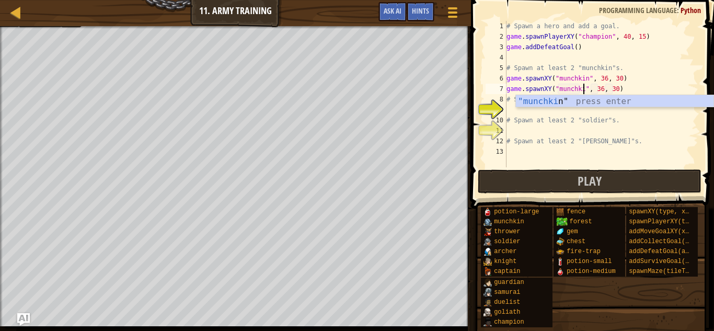
scroll to position [5, 12]
click at [620, 89] on div "# Spawn a hero and add a goal. game . spawnPlayerXY ( "champion" , 40 , 15 ) ga…" at bounding box center [601, 104] width 194 height 167
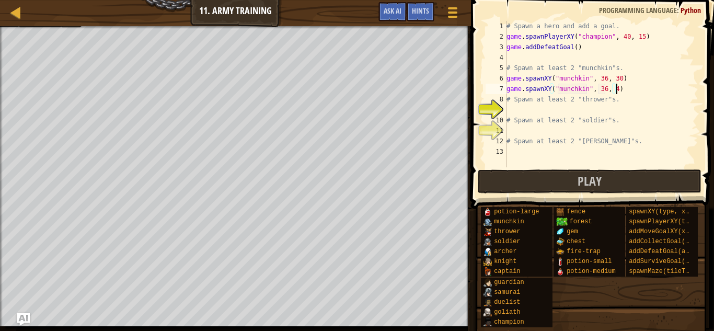
type textarea "game.spawnXY("munchkin", 36, 40)"
click at [613, 109] on div "# Spawn a hero and add a goal. game . spawnPlayerXY ( "champion" , 40 , 15 ) ga…" at bounding box center [601, 104] width 194 height 167
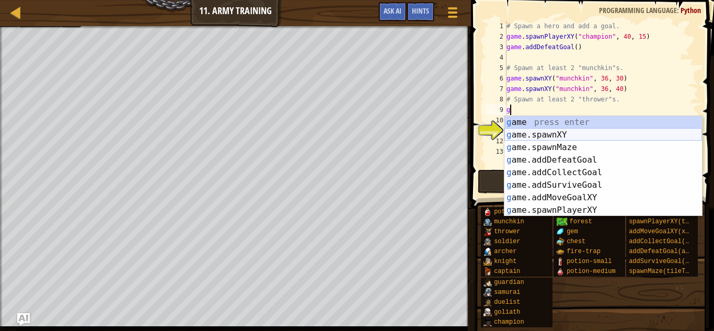
click at [573, 137] on div "g ame press enter g ame.spawnXY press enter g ame.spawnMaze press enter g ame.a…" at bounding box center [603, 178] width 198 height 125
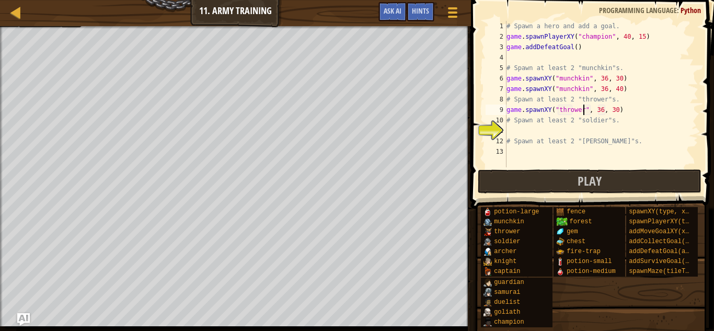
scroll to position [5, 11]
click at [600, 110] on div "# Spawn a hero and add a goal. game . spawnPlayerXY ( "champion" , 40 , 15 ) ga…" at bounding box center [601, 104] width 194 height 167
type textarea "game.spawnXY("thrower", 23, 30)"
click at [623, 109] on div "# Spawn a hero and add a goal. game . spawnPlayerXY ( "champion" , 40 , 15 ) ga…" at bounding box center [601, 104] width 194 height 167
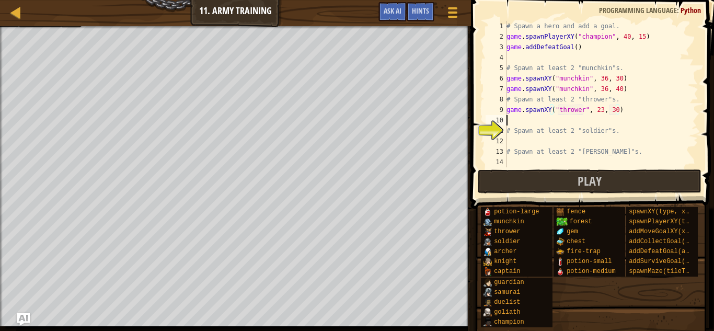
scroll to position [5, 0]
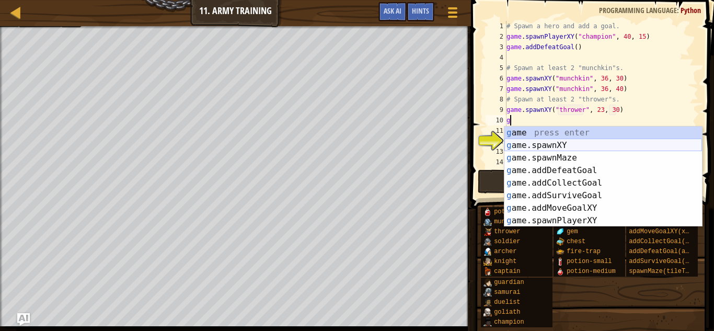
click at [602, 142] on div "g ame press enter g ame.spawnXY press enter g ame.spawnMaze press enter g ame.a…" at bounding box center [603, 189] width 198 height 125
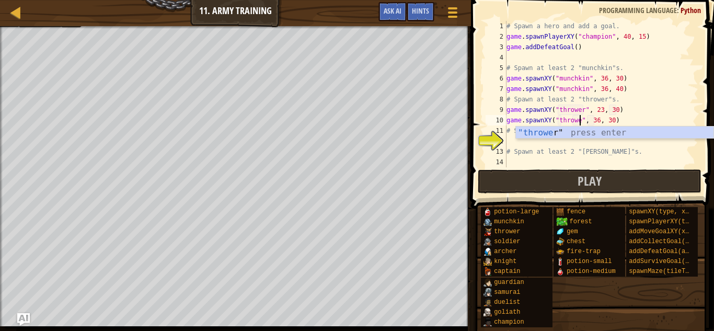
scroll to position [5, 11]
click at [600, 120] on div "# Spawn a hero and add a goal. game . spawnPlayerXY ( "champion" , 40 , 15 ) ga…" at bounding box center [601, 104] width 194 height 167
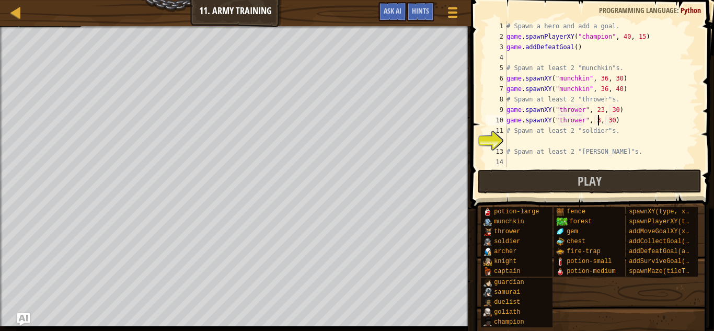
scroll to position [5, 14]
click at [616, 119] on div "# Spawn a hero and add a goal. game . spawnPlayerXY ( "champion" , 40 , 15 ) ga…" at bounding box center [601, 104] width 194 height 167
type textarea "game.spawnXY("thrower", 33, 45)"
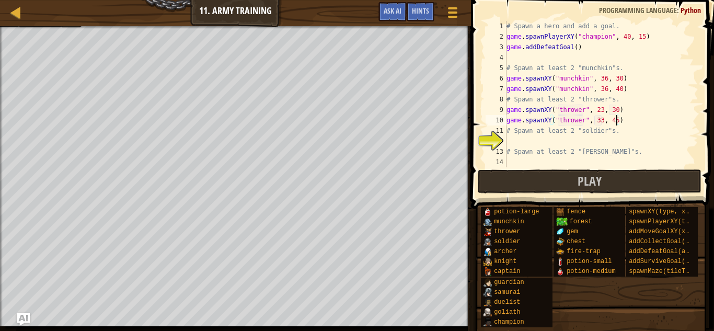
click at [609, 138] on div "# Spawn a hero and add a goal. game . spawnPlayerXY ( "champion" , 40 , 15 ) ga…" at bounding box center [601, 104] width 194 height 167
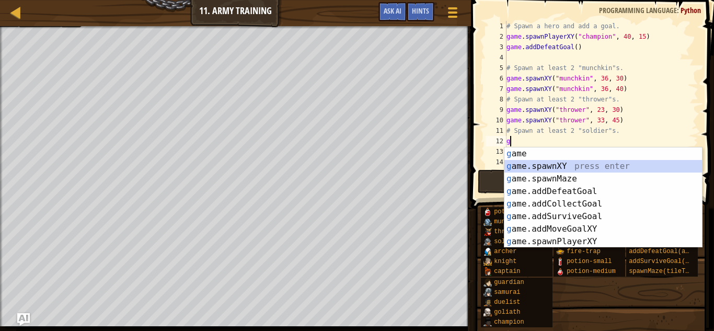
click at [583, 163] on div "g ame press enter g ame.spawnXY press enter g ame.spawnMaze press enter g ame.a…" at bounding box center [603, 209] width 198 height 125
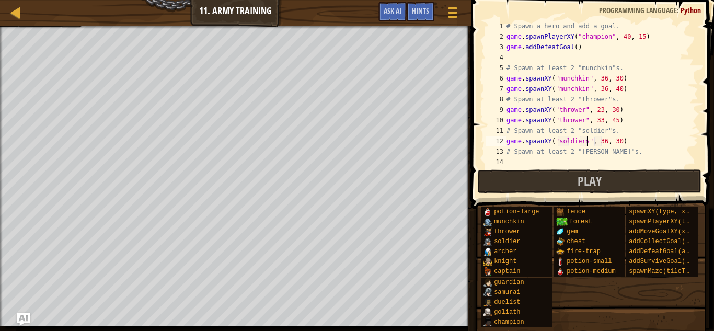
scroll to position [5, 12]
click at [602, 142] on div "# Spawn a hero and add a goal. game . spawnPlayerXY ( "champion" , 40 , 15 ) ga…" at bounding box center [601, 104] width 194 height 167
type textarea "game.spawnXY("soldier", 41, 30)"
click at [624, 144] on div "# Spawn a hero and add a goal. game . spawnPlayerXY ( "champion" , 40 , 15 ) ga…" at bounding box center [601, 104] width 194 height 167
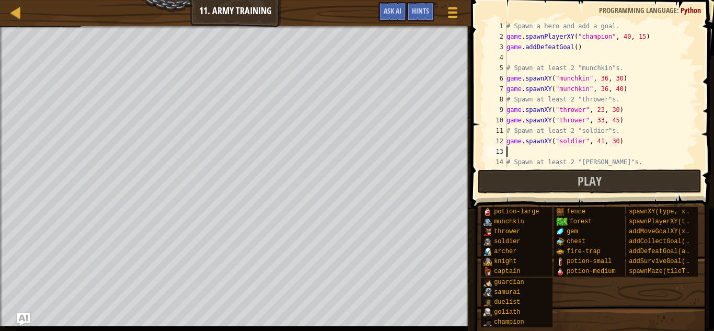
scroll to position [5, 0]
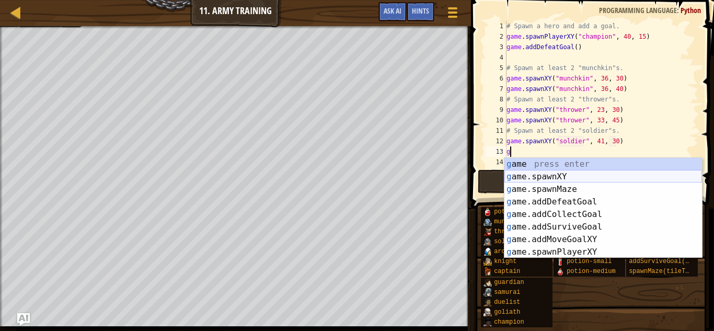
click at [600, 182] on div "g ame press enter g ame.spawnXY press enter g ame.spawnMaze press enter g ame.a…" at bounding box center [603, 220] width 198 height 125
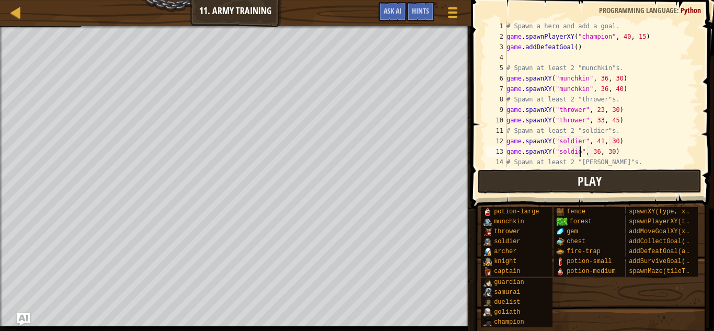
scroll to position [5, 11]
click at [617, 151] on div "# Spawn a hero and add a goal. game . spawnPlayerXY ( "champion" , 40 , 15 ) ga…" at bounding box center [601, 104] width 194 height 167
click at [601, 151] on div "# Spawn a hero and add a goal. game . spawnPlayerXY ( "champion" , 40 , 15 ) ga…" at bounding box center [601, 104] width 194 height 167
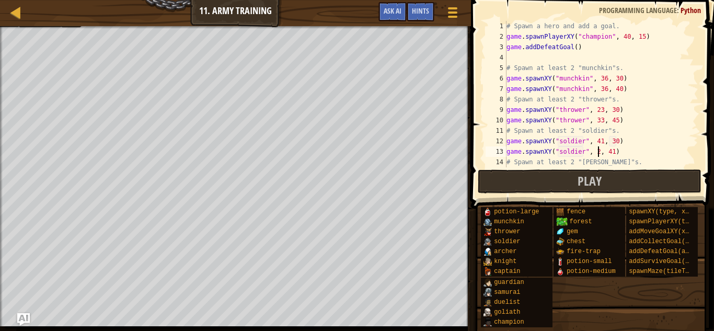
type textarea "game.spawnXY("soldier", 24, 41)"
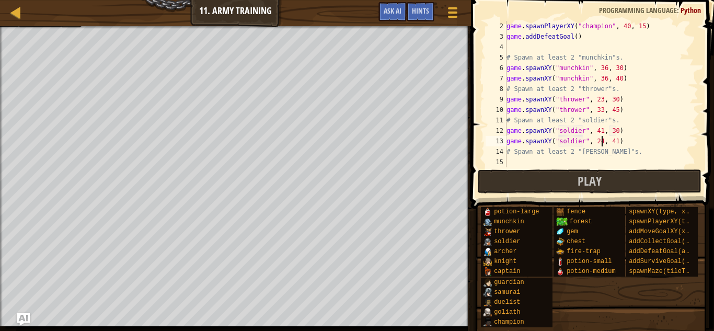
click at [600, 159] on div "game . spawnPlayerXY ( "champion" , 40 , 15 ) game . addDefeatGoal ( ) # Spawn …" at bounding box center [601, 104] width 194 height 167
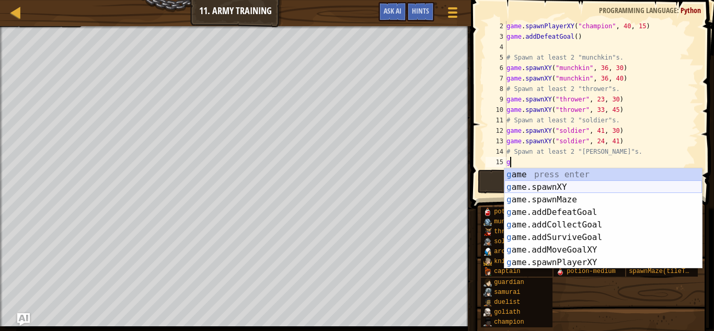
click at [625, 190] on div "g ame press enter g ame.spawnXY press enter g ame.spawnMaze press enter g ame.a…" at bounding box center [603, 230] width 198 height 125
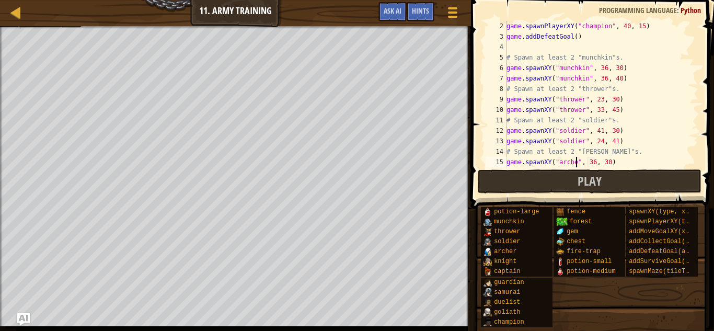
scroll to position [5, 10]
click at [614, 163] on div "game . spawnPlayerXY ( "champion" , 40 , 15 ) game . addDefeatGoal ( ) # Spawn …" at bounding box center [601, 104] width 194 height 167
type textarea "game.spawnXY("[PERSON_NAME]", 36, 54)"
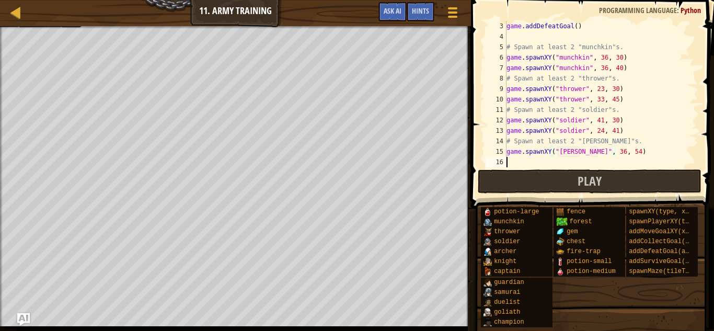
scroll to position [5, 0]
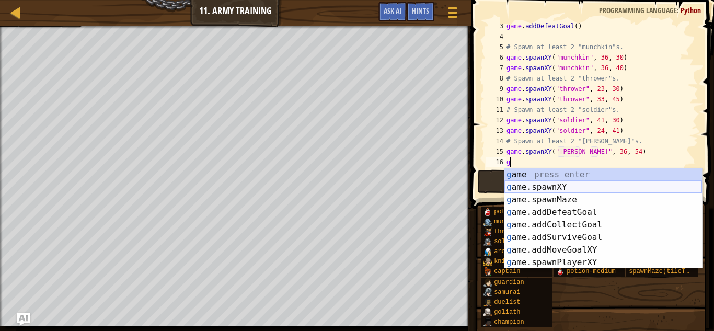
click at [640, 186] on div "g ame press enter g ame.spawnXY press enter g ame.spawnMaze press enter g ame.a…" at bounding box center [603, 230] width 198 height 125
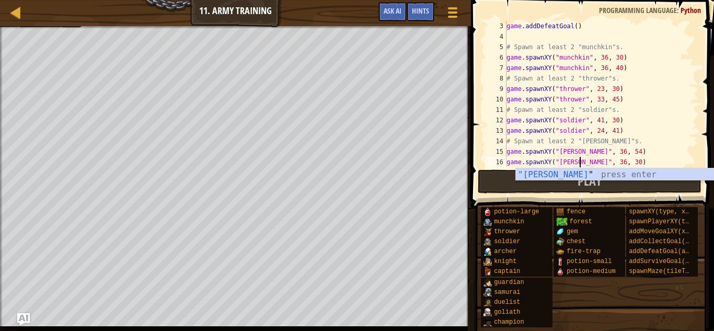
scroll to position [5, 10]
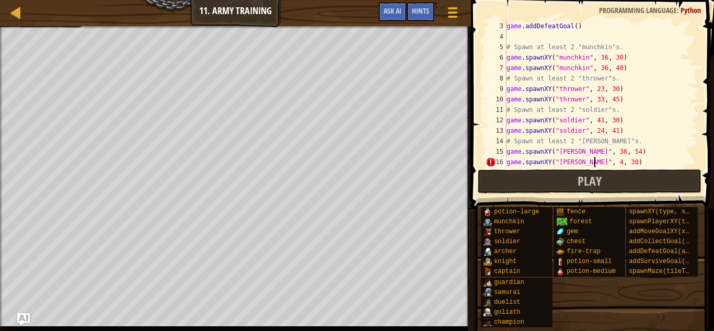
type textarea "game.spawnXY("[PERSON_NAME]", 45, 30)"
click at [595, 179] on span "Play" at bounding box center [590, 181] width 24 height 17
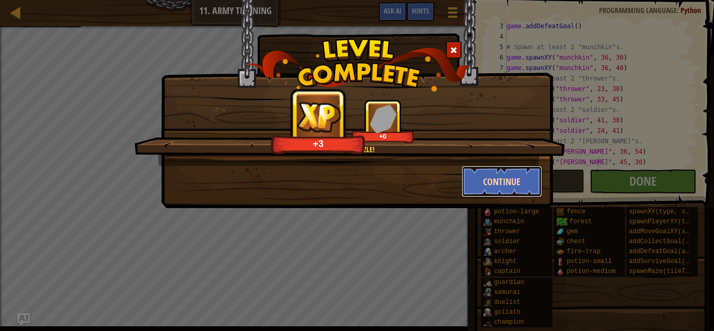
click at [495, 179] on button "Continue" at bounding box center [502, 181] width 81 height 31
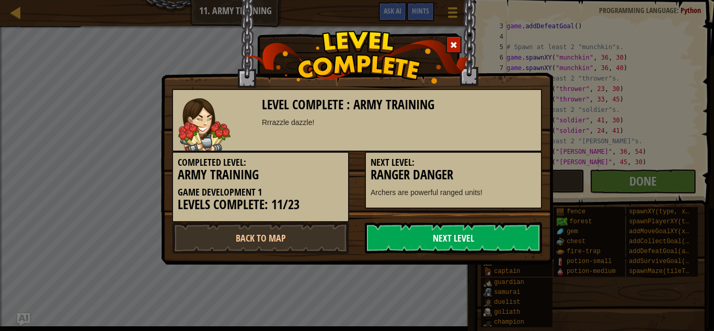
click at [493, 241] on link "Next Level" at bounding box center [453, 237] width 177 height 31
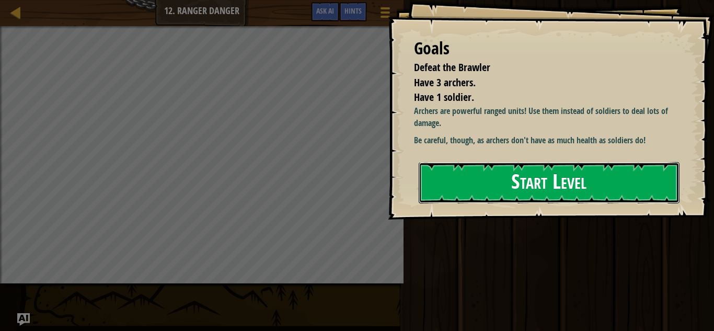
click at [516, 188] on button "Start Level" at bounding box center [549, 182] width 261 height 41
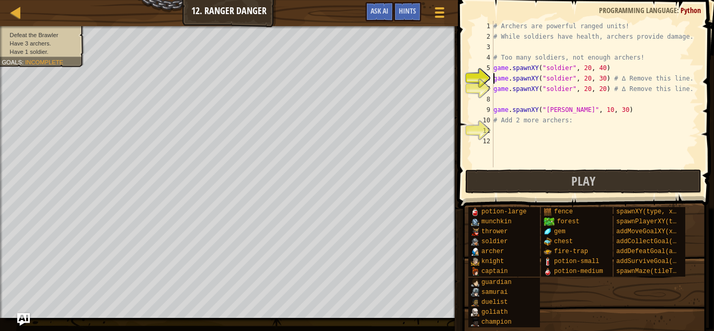
click at [689, 78] on div "# Archers are powerful ranged units! # While soldiers have health, archers prov…" at bounding box center [594, 104] width 207 height 167
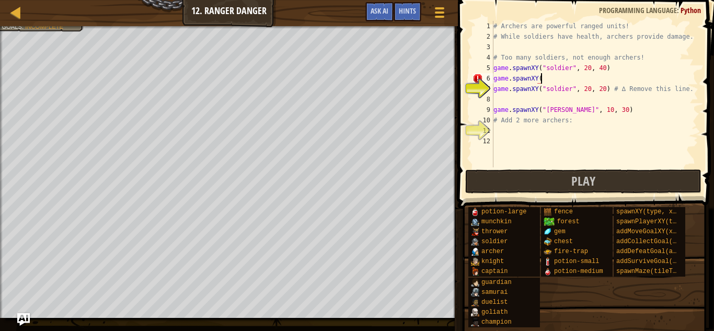
scroll to position [5, 6]
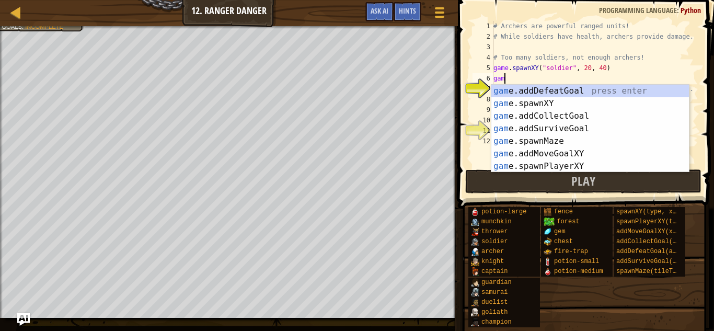
type textarea "g"
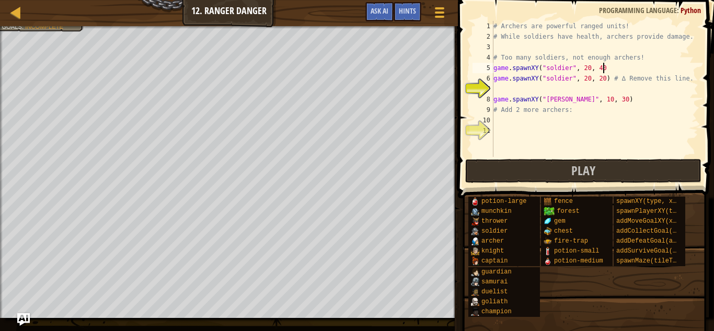
scroll to position [5, 0]
type textarea "game.spawnXY("soldier", 20, 20) # ∆ Remove this line."
type textarea "game.spawnXY("[PERSON_NAME]", 10, 30)"
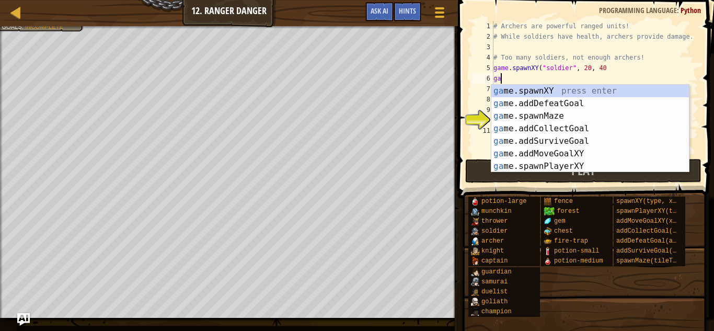
type textarea "g"
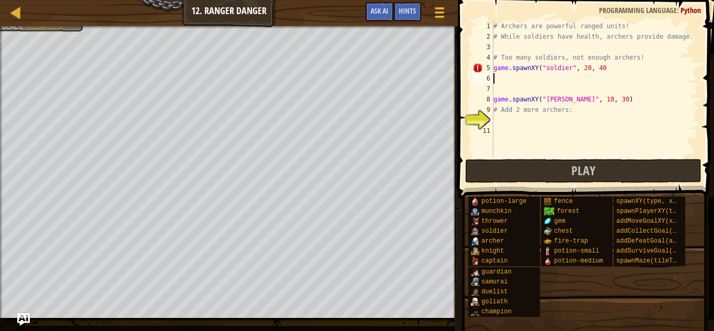
click at [598, 120] on div "# Archers are powerful ranged units! # While soldiers have health, archers prov…" at bounding box center [594, 99] width 207 height 157
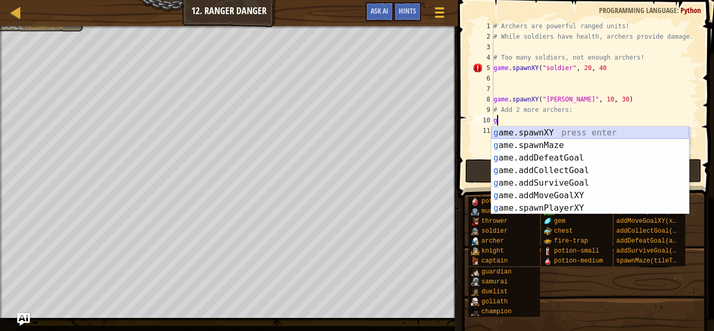
click at [595, 131] on div "g ame.spawnXY press enter g ame.spawnMaze press enter g ame.addDefeatGoal press…" at bounding box center [590, 183] width 198 height 113
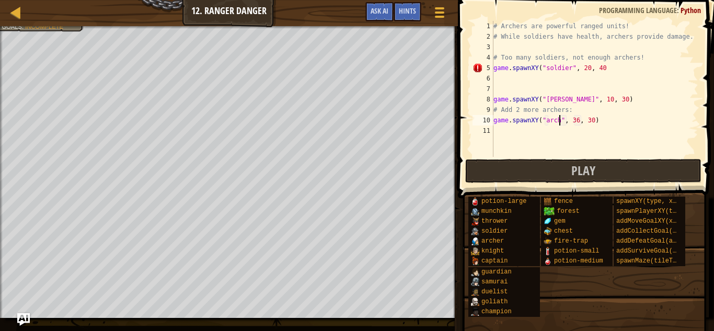
scroll to position [5, 11]
type textarea "game.spawnXY("[PERSON_NAME]", 36, 30)"
click at [586, 133] on div "# Archers are powerful ranged units! # While soldiers have health, archers prov…" at bounding box center [594, 99] width 207 height 157
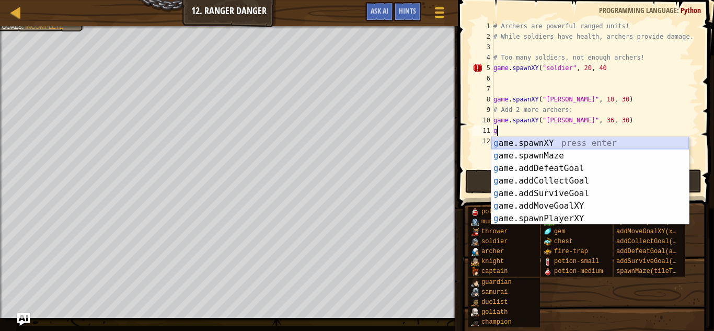
click at [584, 145] on div "g ame.spawnXY press enter g ame.spawnMaze press enter g ame.addDefeatGoal press…" at bounding box center [590, 193] width 198 height 113
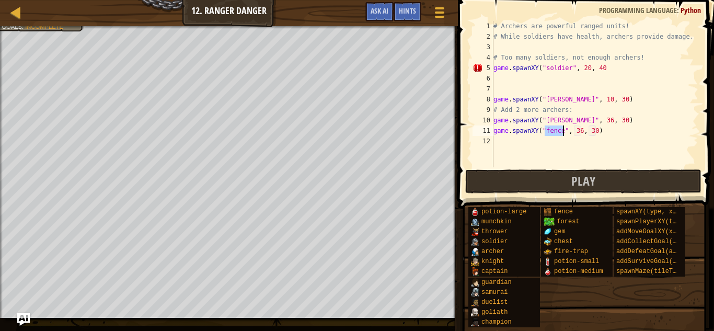
click at [597, 131] on div "# Archers are powerful ranged units! # While soldiers have health, archers prov…" at bounding box center [594, 104] width 207 height 167
click at [563, 130] on div "# Archers are powerful ranged units! # While soldiers have health, archers prov…" at bounding box center [594, 104] width 207 height 167
click at [583, 131] on div "# Archers are powerful ranged units! # While soldiers have health, archers prov…" at bounding box center [594, 104] width 207 height 167
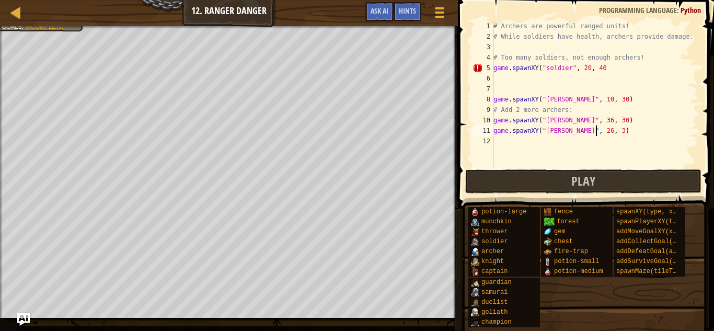
scroll to position [5, 15]
click at [629, 183] on button "Play" at bounding box center [583, 181] width 236 height 24
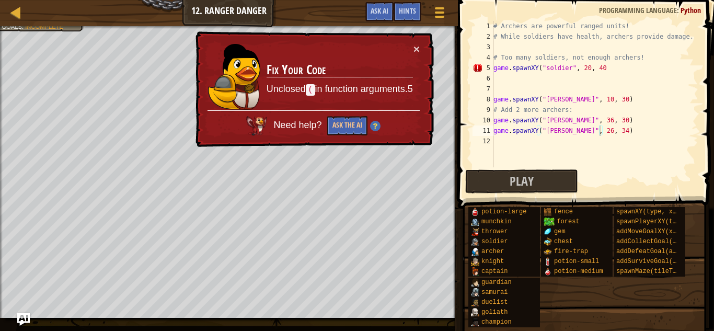
click at [604, 67] on div "# Archers are powerful ranged units! # While soldiers have health, archers prov…" at bounding box center [594, 104] width 207 height 167
type textarea "game.spawnXY("soldier", 20, 40)"
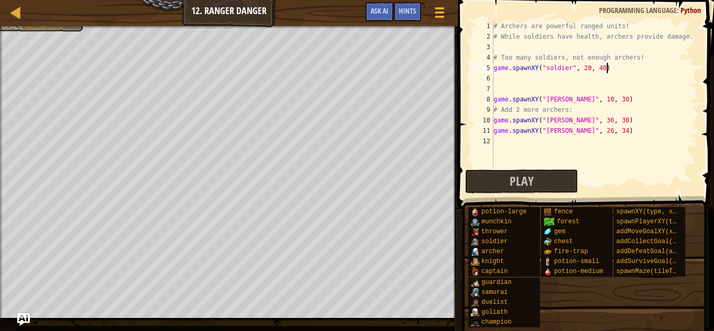
scroll to position [5, 16]
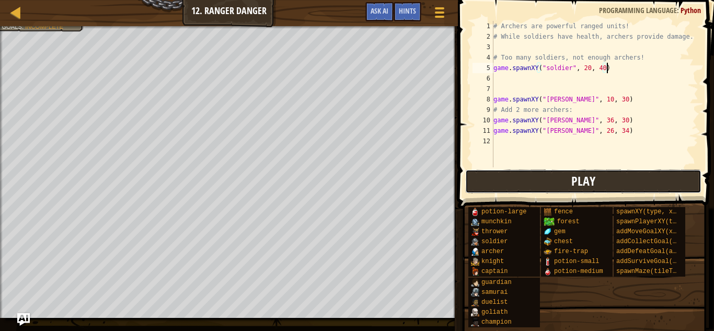
click at [560, 177] on button "Play" at bounding box center [583, 181] width 236 height 24
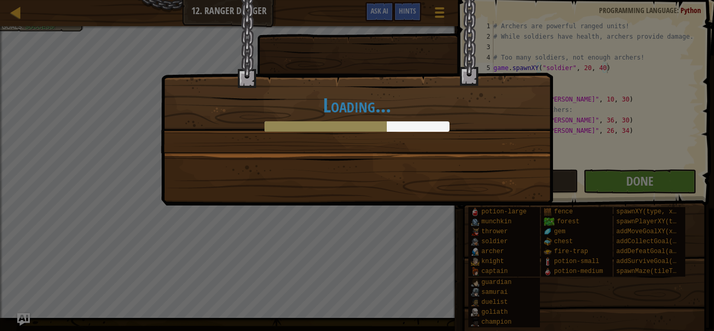
click at [475, 201] on div "Loading..." at bounding box center [357, 102] width 392 height 205
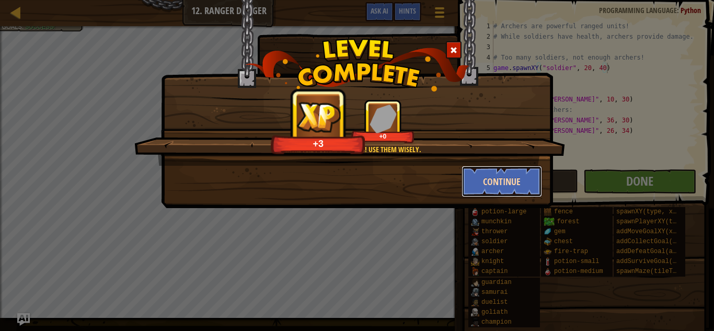
click at [510, 181] on button "Continue" at bounding box center [502, 181] width 81 height 31
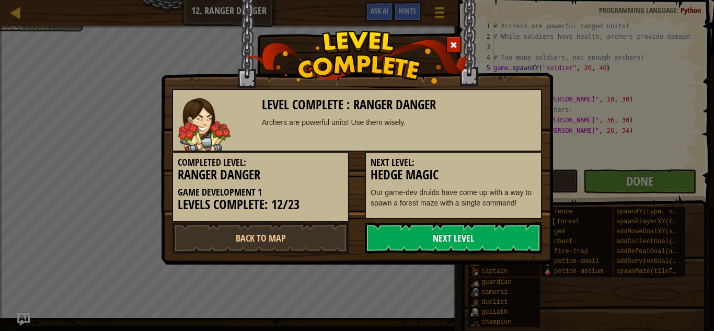
click at [497, 236] on link "Next Level" at bounding box center [453, 237] width 177 height 31
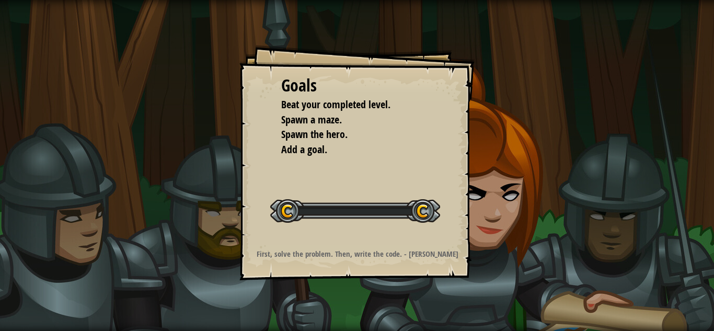
click at [497, 236] on div "Goals Beat your completed level. Spawn a maze. Spawn the hero. Add a goal. Star…" at bounding box center [357, 165] width 714 height 331
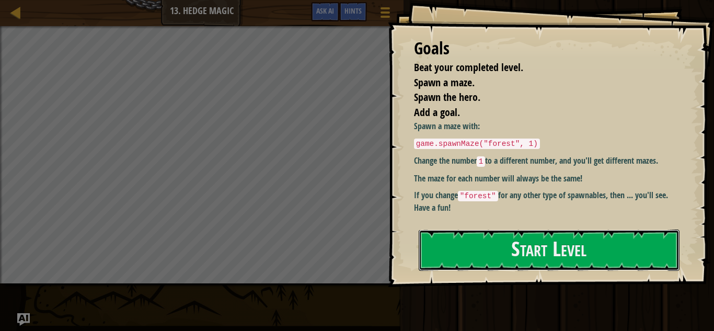
click at [497, 236] on button "Start Level" at bounding box center [549, 250] width 261 height 41
